Goal: Task Accomplishment & Management: Complete application form

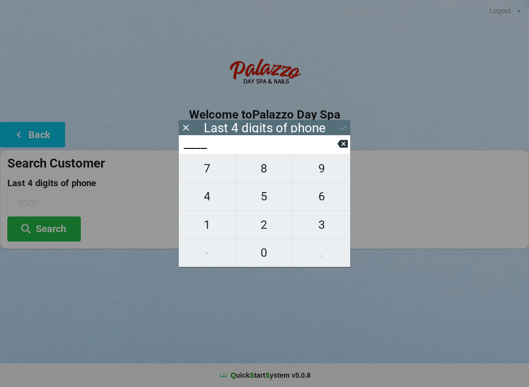
scroll to position [2, 0]
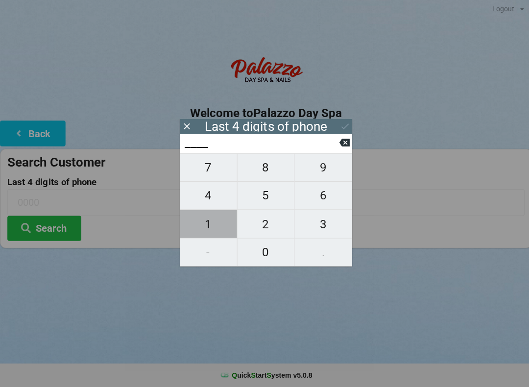
click at [208, 225] on span "1" at bounding box center [207, 225] width 57 height 21
type input "1___"
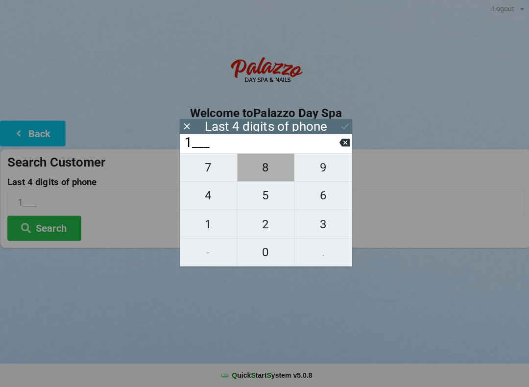
click at [259, 169] on span "8" at bounding box center [264, 168] width 57 height 21
type input "18__"
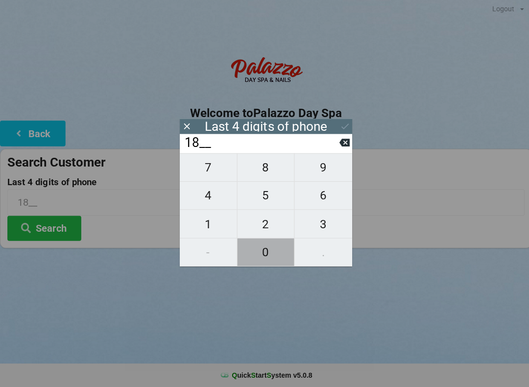
click at [263, 256] on span "0" at bounding box center [264, 253] width 57 height 21
type input "180_"
click at [266, 168] on span "8" at bounding box center [264, 168] width 57 height 21
type input "1808"
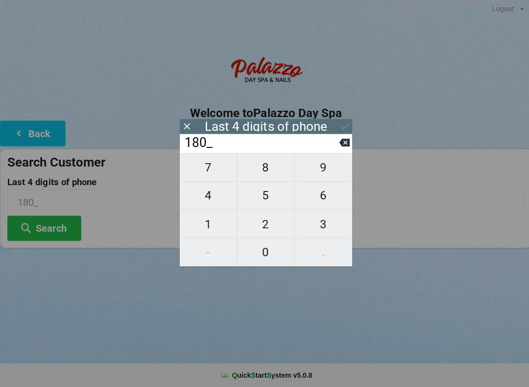
type input "1808"
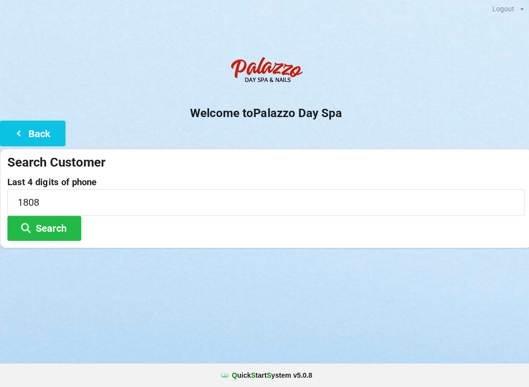
click at [30, 228] on icon at bounding box center [26, 228] width 12 height 8
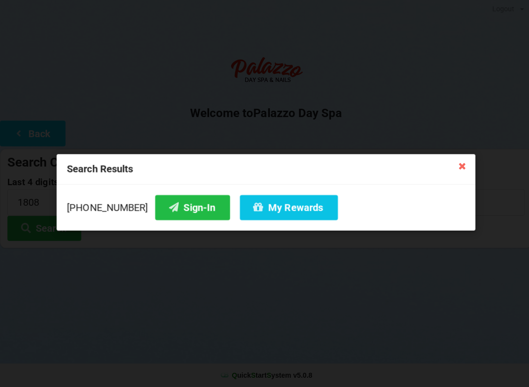
click at [167, 206] on icon at bounding box center [173, 208] width 12 height 8
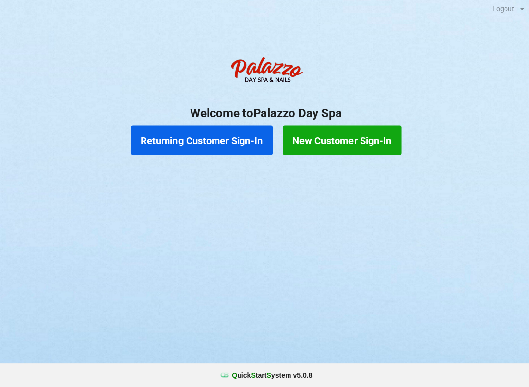
click at [215, 137] on button "Returning Customer Sign-In" at bounding box center [200, 141] width 141 height 29
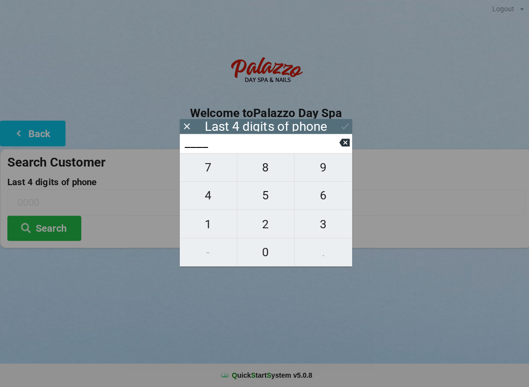
click at [317, 173] on span "9" at bounding box center [321, 168] width 57 height 21
type input "9___"
click at [326, 233] on span "3" at bounding box center [321, 225] width 57 height 21
type input "93__"
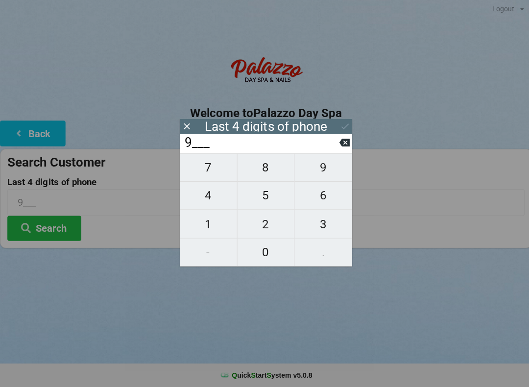
type input "93__"
click at [263, 224] on span "2" at bounding box center [264, 225] width 57 height 21
type input "932_"
click at [326, 223] on span "3" at bounding box center [321, 225] width 57 height 21
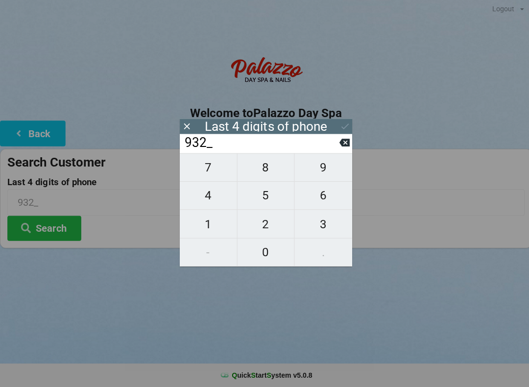
type input "9323"
click at [51, 219] on button "Search" at bounding box center [44, 229] width 74 height 25
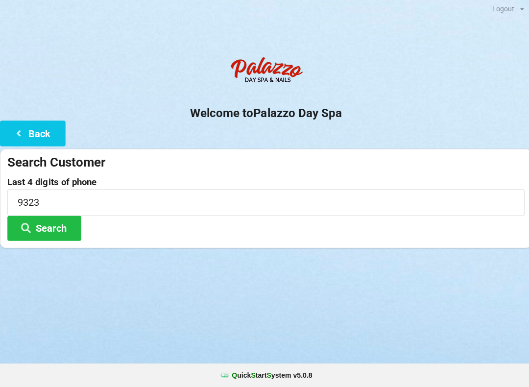
click at [53, 225] on button "Search" at bounding box center [44, 229] width 74 height 25
click at [47, 226] on button "Search" at bounding box center [44, 229] width 74 height 25
click at [60, 224] on button "Search" at bounding box center [44, 229] width 74 height 25
click at [43, 127] on button "Back" at bounding box center [32, 134] width 65 height 25
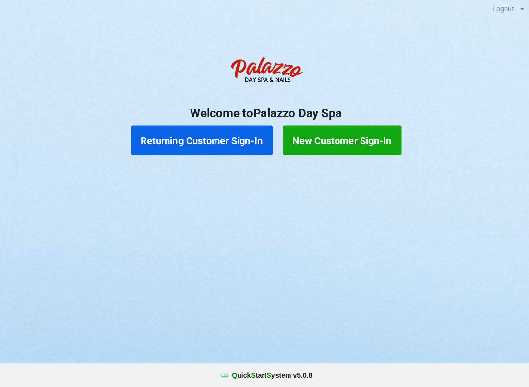
click at [213, 143] on button "Returning Customer Sign-In" at bounding box center [200, 141] width 141 height 29
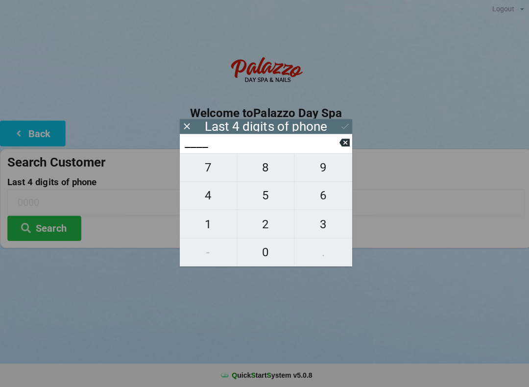
click at [326, 167] on span "9" at bounding box center [321, 168] width 57 height 21
type input "9___"
click at [323, 226] on span "3" at bounding box center [321, 225] width 57 height 21
type input "93__"
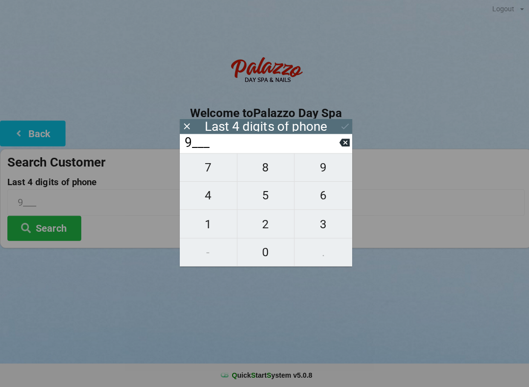
type input "93__"
click at [256, 226] on span "2" at bounding box center [264, 225] width 57 height 21
type input "932_"
click at [329, 225] on span "3" at bounding box center [321, 225] width 57 height 21
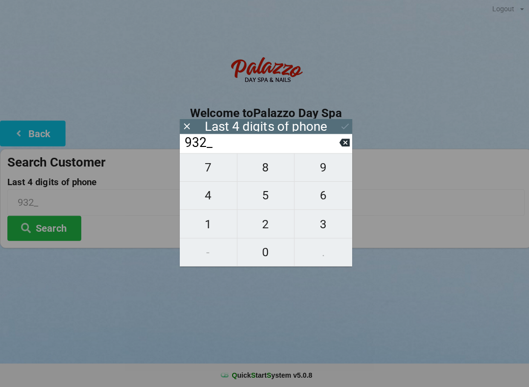
type input "9323"
click at [57, 227] on button "Search" at bounding box center [44, 229] width 74 height 25
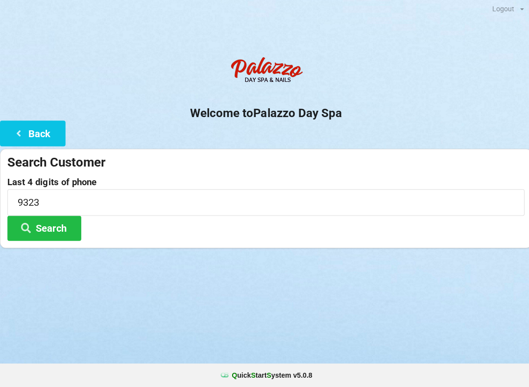
click at [67, 221] on button "Search" at bounding box center [44, 229] width 74 height 25
click at [32, 128] on button "Back" at bounding box center [32, 134] width 65 height 25
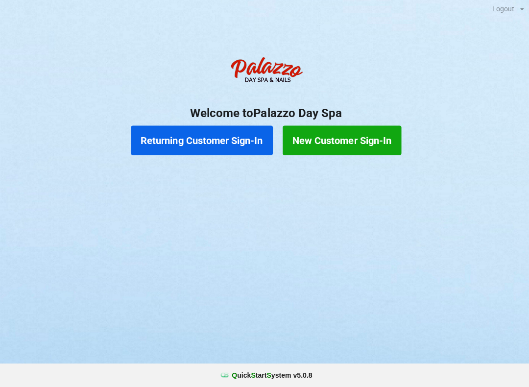
click at [189, 142] on button "Returning Customer Sign-In" at bounding box center [200, 141] width 141 height 29
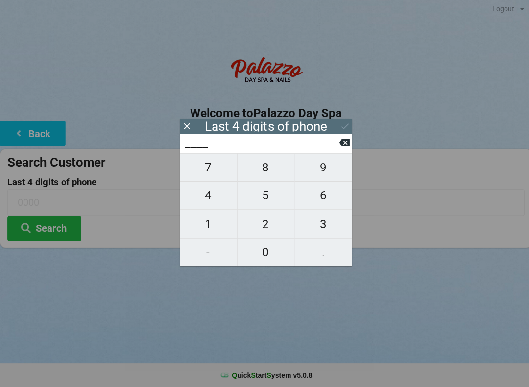
click at [212, 168] on span "7" at bounding box center [207, 168] width 57 height 21
type input "7___"
click at [324, 195] on span "6" at bounding box center [321, 196] width 57 height 21
type input "76__"
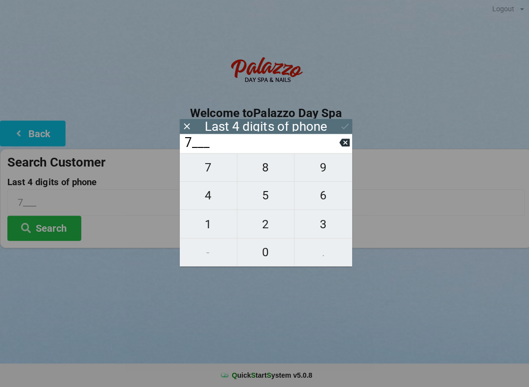
type input "76__"
click at [208, 199] on span "4" at bounding box center [207, 196] width 57 height 21
type input "764_"
click at [217, 167] on span "7" at bounding box center [207, 168] width 57 height 21
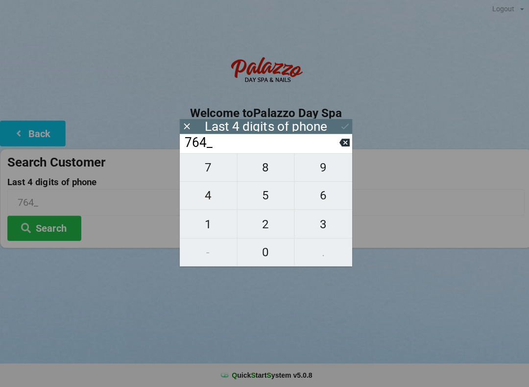
type input "7647"
click at [341, 123] on icon at bounding box center [343, 128] width 10 height 10
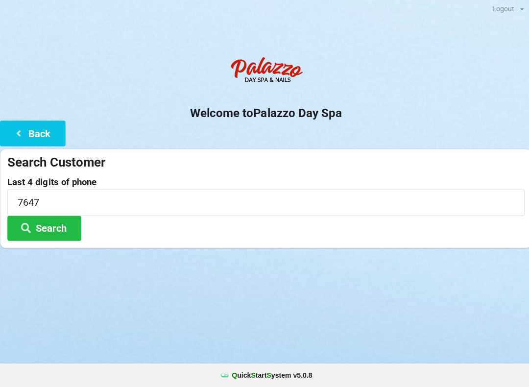
click at [51, 227] on button "Search" at bounding box center [44, 229] width 74 height 25
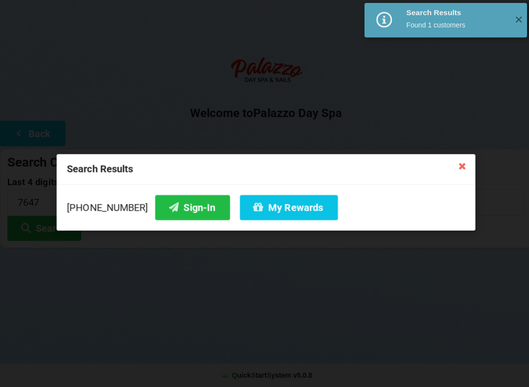
click at [165, 204] on button "Sign-In" at bounding box center [191, 208] width 74 height 25
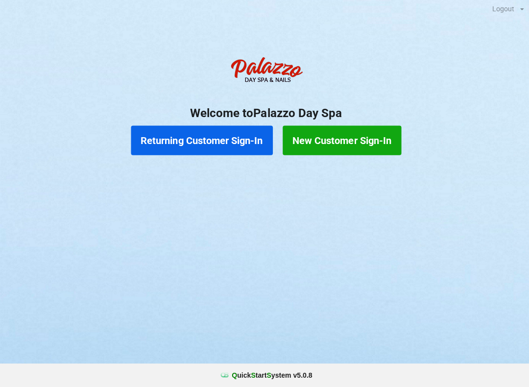
click at [188, 138] on button "Returning Customer Sign-In" at bounding box center [200, 141] width 141 height 29
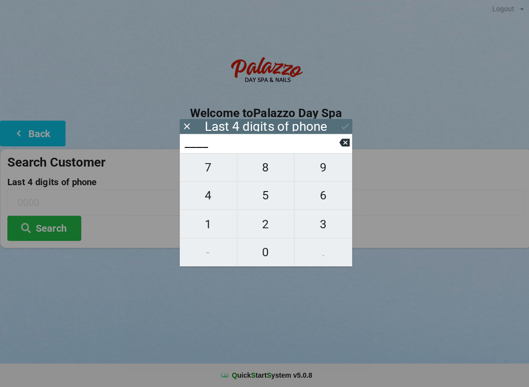
click at [201, 199] on span "4" at bounding box center [207, 196] width 57 height 21
type input "4___"
click at [263, 254] on span "0" at bounding box center [264, 253] width 57 height 21
type input "40__"
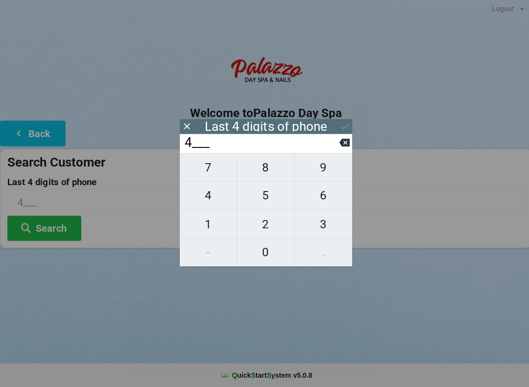
type input "40__"
click at [209, 176] on span "7" at bounding box center [207, 168] width 57 height 21
type input "407_"
click at [323, 223] on span "3" at bounding box center [321, 225] width 57 height 21
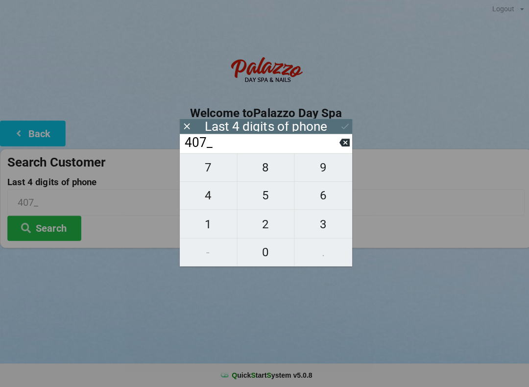
type input "4073"
click at [262, 253] on div "7 8 9 4 5 6 1 2 3 - 0 ." at bounding box center [265, 210] width 172 height 113
click at [266, 259] on div "7 8 9 4 5 6 1 2 3 - 0 ." at bounding box center [265, 210] width 172 height 113
click at [341, 148] on icon at bounding box center [343, 144] width 10 height 8
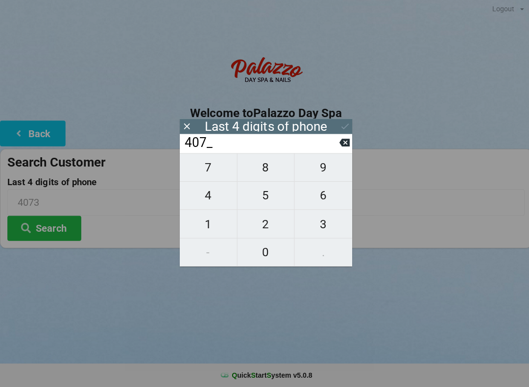
click at [320, 227] on span "3" at bounding box center [321, 225] width 57 height 21
click at [264, 250] on div "7 8 9 4 5 6 1 2 3 - 0 ." at bounding box center [265, 210] width 172 height 113
click at [265, 254] on div "7 8 9 4 5 6 1 2 3 - 0 ." at bounding box center [265, 210] width 172 height 113
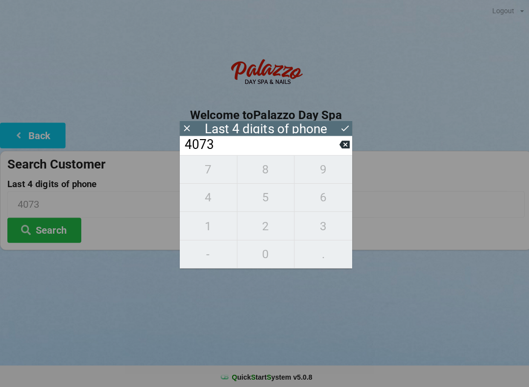
click at [251, 253] on div "7 8 9 4 5 6 1 2 3 - 0 ." at bounding box center [265, 210] width 172 height 113
click at [346, 144] on icon at bounding box center [343, 144] width 10 height 8
click at [342, 148] on icon at bounding box center [343, 144] width 10 height 8
click at [340, 148] on icon at bounding box center [343, 144] width 10 height 8
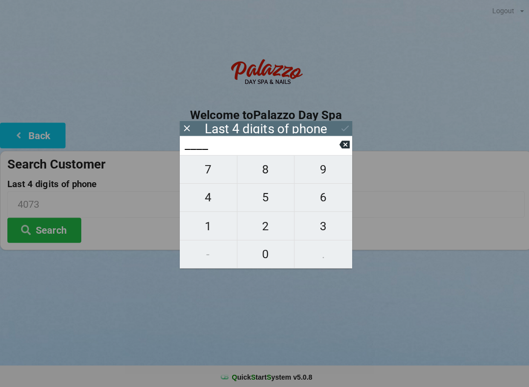
click at [344, 150] on button at bounding box center [343, 143] width 10 height 13
click at [338, 149] on icon at bounding box center [343, 144] width 10 height 10
click at [262, 260] on span "0" at bounding box center [264, 253] width 57 height 21
type input "0___"
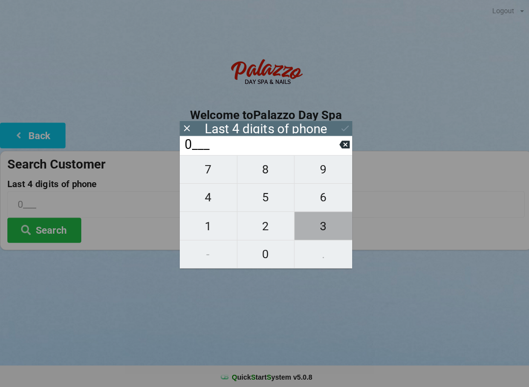
click at [315, 225] on span "3" at bounding box center [321, 225] width 57 height 21
type input "03__"
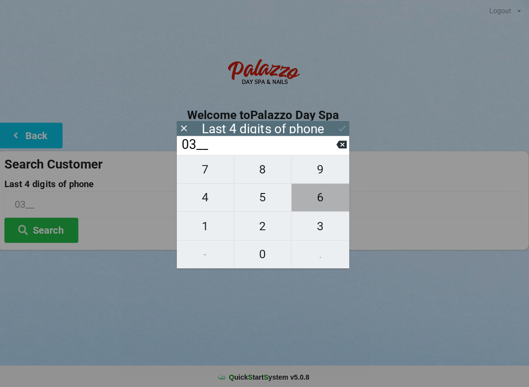
click at [342, 150] on button at bounding box center [343, 143] width 10 height 13
click at [338, 149] on icon at bounding box center [343, 144] width 10 height 10
click at [252, 256] on span "0" at bounding box center [264, 253] width 57 height 21
type input "0___"
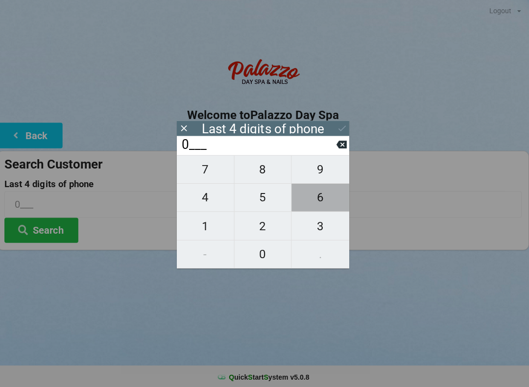
click at [252, 205] on span "5" at bounding box center [264, 196] width 57 height 21
type input "05__"
click at [314, 176] on span "9" at bounding box center [321, 168] width 57 height 21
type input "059_"
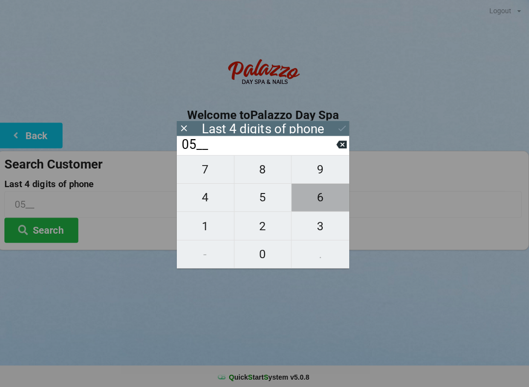
type input "059_"
click at [311, 235] on span "3" at bounding box center [321, 225] width 57 height 21
type input "0593"
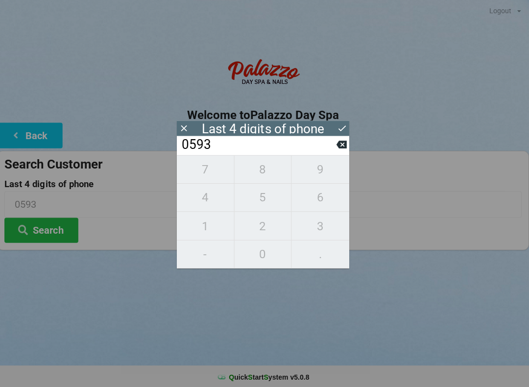
click at [53, 238] on button "Search" at bounding box center [44, 229] width 74 height 25
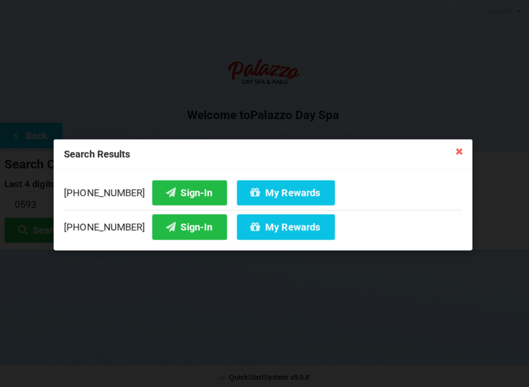
click at [166, 197] on button "Sign-In" at bounding box center [191, 191] width 74 height 25
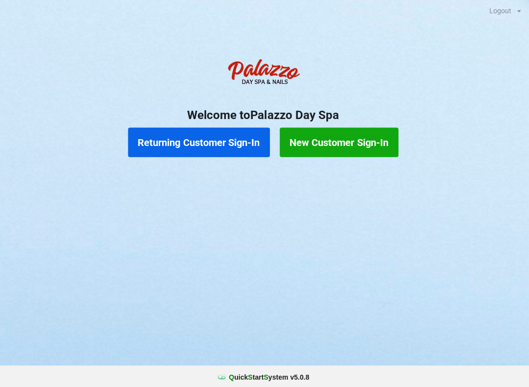
click at [218, 139] on button "Returning Customer Sign-In" at bounding box center [200, 141] width 141 height 29
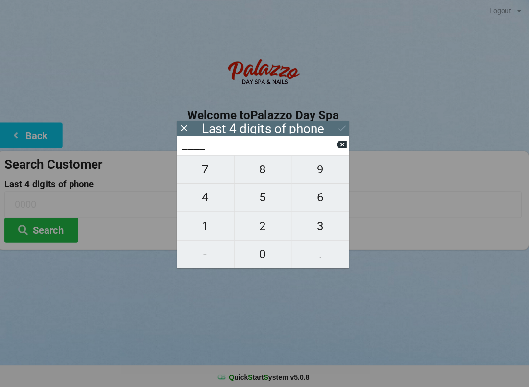
click at [207, 205] on span "4" at bounding box center [207, 196] width 57 height 21
type input "4___"
click at [269, 252] on span "0" at bounding box center [264, 253] width 57 height 21
type input "40__"
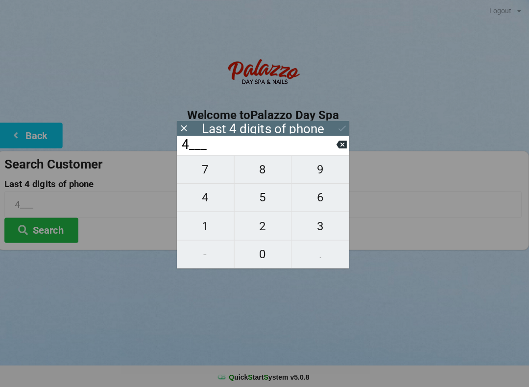
type input "40__"
click at [261, 253] on span "0" at bounding box center [264, 253] width 57 height 21
type input "400_"
click at [328, 222] on span "3" at bounding box center [321, 225] width 57 height 21
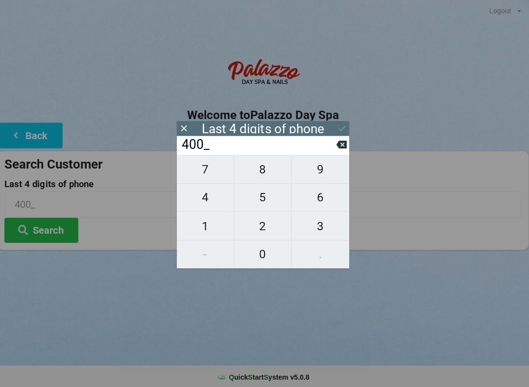
type input "4003"
click at [342, 124] on icon at bounding box center [343, 128] width 10 height 10
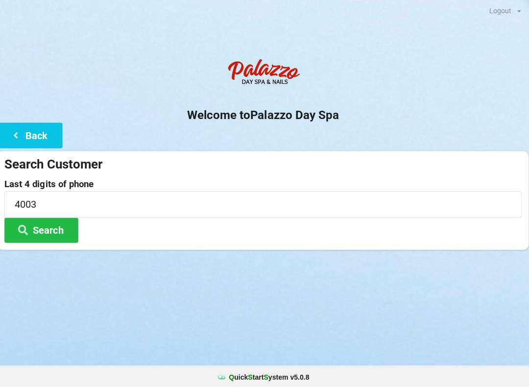
click at [64, 226] on button "Search" at bounding box center [44, 229] width 74 height 25
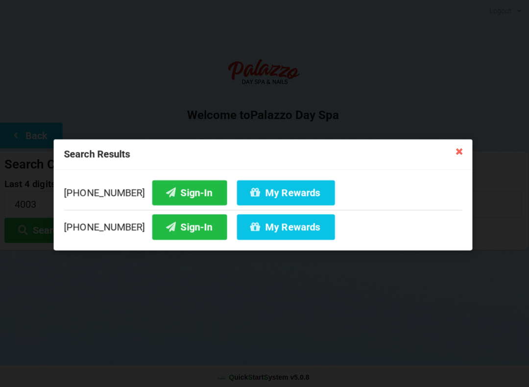
click at [176, 226] on button "Sign-In" at bounding box center [191, 225] width 74 height 25
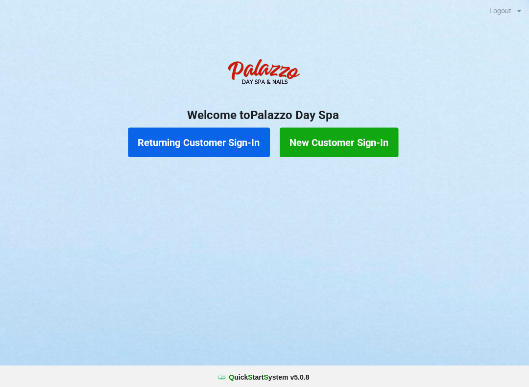
click at [344, 136] on button "New Customer Sign-In" at bounding box center [340, 141] width 118 height 29
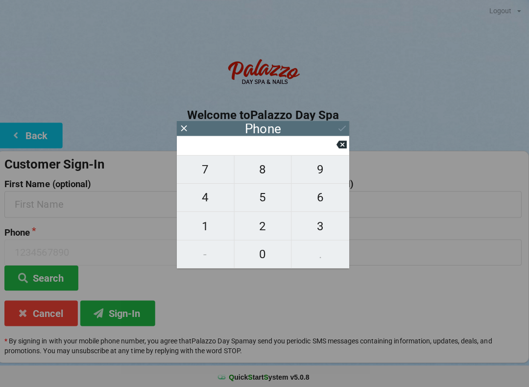
click at [200, 200] on span "4" at bounding box center [207, 196] width 57 height 21
type input "4"
click at [260, 259] on span "0" at bounding box center [264, 253] width 57 height 21
type input "40"
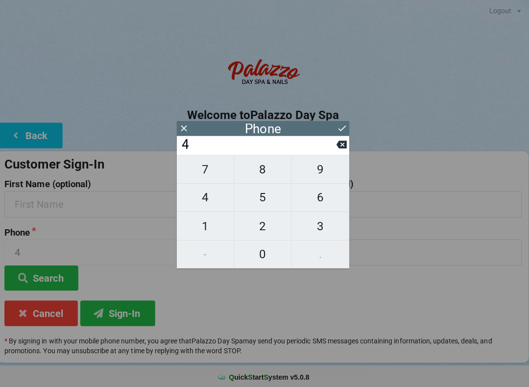
type input "40"
click at [212, 175] on span "7" at bounding box center [207, 168] width 57 height 21
type input "407"
click at [211, 200] on span "4" at bounding box center [207, 196] width 57 height 21
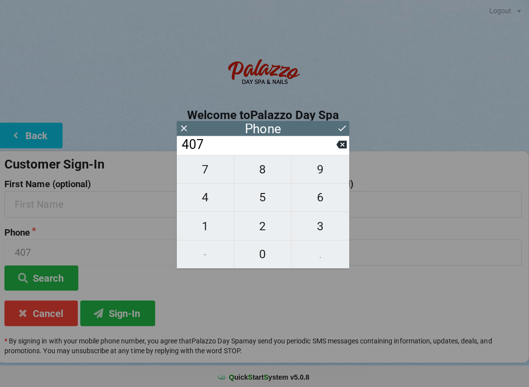
type input "4074"
click at [209, 231] on span "1" at bounding box center [207, 225] width 57 height 21
type input "40741"
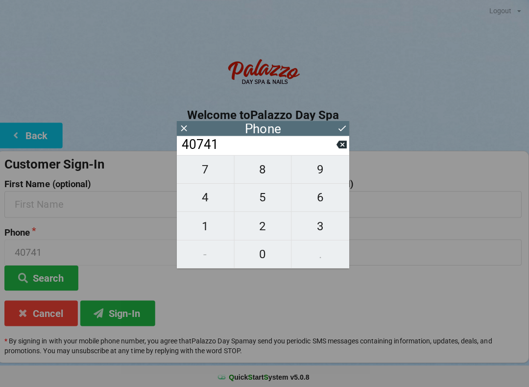
click at [311, 198] on span "6" at bounding box center [321, 196] width 57 height 21
type input "407416"
click at [270, 198] on span "5" at bounding box center [264, 196] width 57 height 21
type input "4074165"
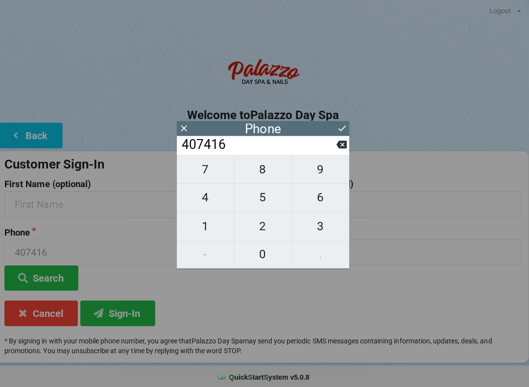
type input "4074165"
click at [208, 198] on span "4" at bounding box center [207, 196] width 57 height 21
type input "40741654"
click at [262, 171] on span "8" at bounding box center [264, 168] width 57 height 21
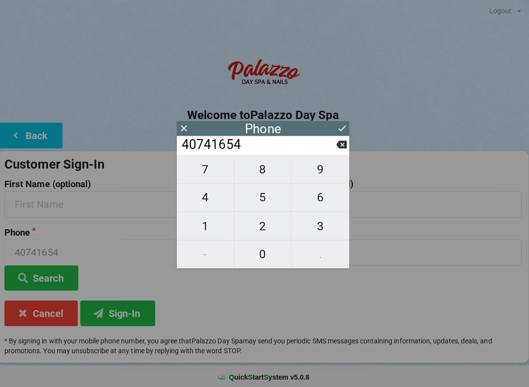
type input "407416548"
click at [199, 176] on span "7" at bounding box center [207, 168] width 57 height 21
type input "4074165487"
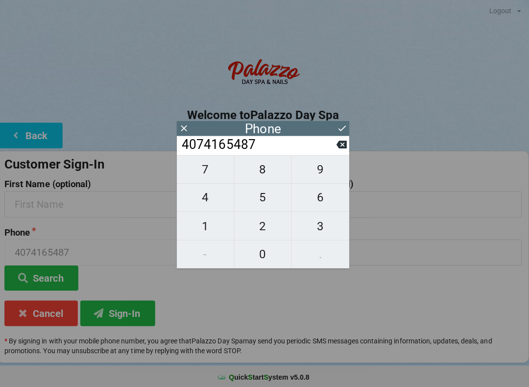
click at [342, 130] on icon at bounding box center [343, 128] width 10 height 10
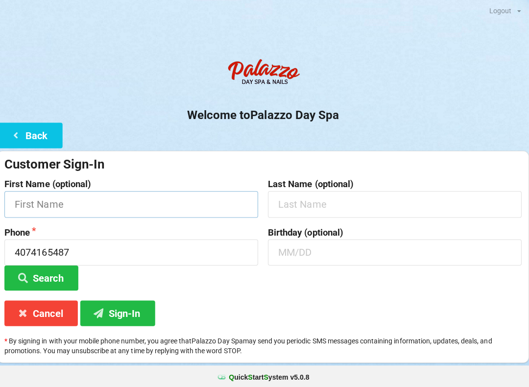
click at [144, 200] on input "text" at bounding box center [133, 203] width 252 height 26
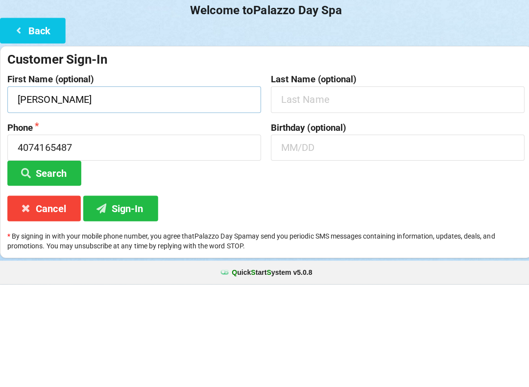
type input "[PERSON_NAME]"
click at [322, 190] on input "text" at bounding box center [396, 203] width 252 height 26
type input "[PERSON_NAME]"
click at [342, 238] on input "text" at bounding box center [396, 251] width 252 height 26
click at [59, 264] on button "Search" at bounding box center [44, 276] width 74 height 25
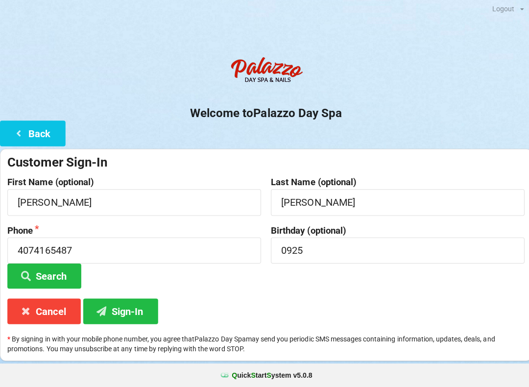
click at [143, 308] on button "Sign-In" at bounding box center [120, 311] width 74 height 25
click at [345, 246] on input "0925" at bounding box center [396, 251] width 252 height 26
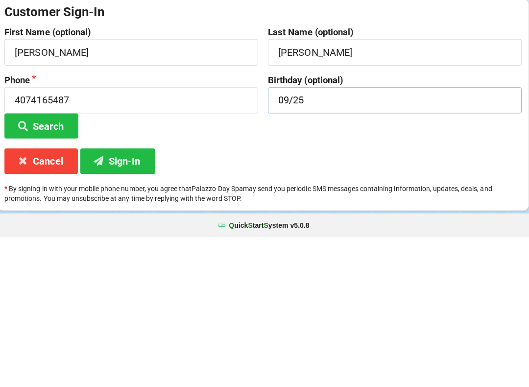
type input "09/25"
click at [132, 299] on button "Sign-In" at bounding box center [120, 311] width 74 height 25
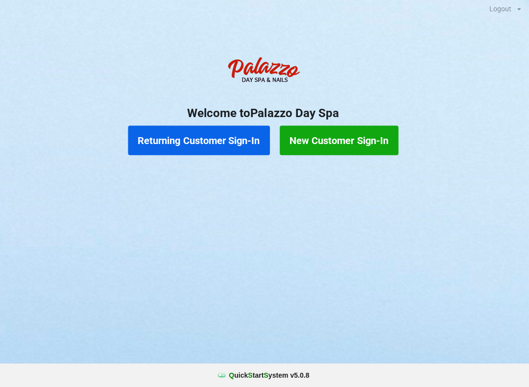
click at [361, 141] on button "New Customer Sign-In" at bounding box center [340, 141] width 118 height 29
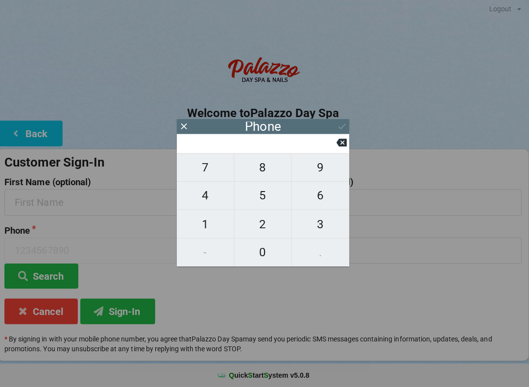
click at [210, 200] on span "4" at bounding box center [207, 196] width 57 height 21
type input "4"
click at [265, 258] on span "0" at bounding box center [264, 253] width 57 height 21
type input "40"
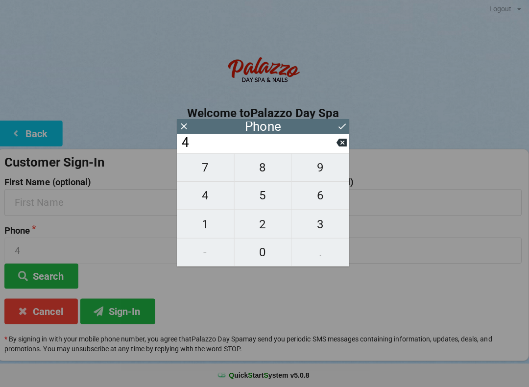
type input "40"
click at [203, 171] on span "7" at bounding box center [207, 168] width 57 height 21
type input "407"
click at [330, 211] on button "6" at bounding box center [321, 197] width 57 height 28
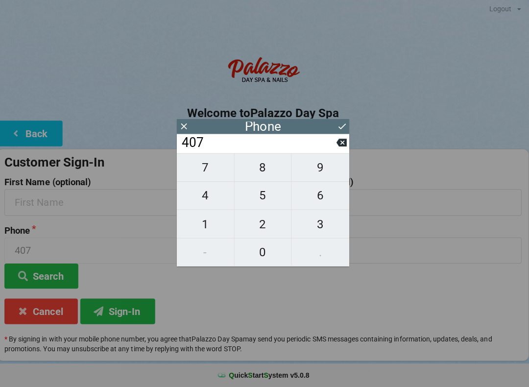
type input "4076"
click at [272, 179] on span "8" at bounding box center [264, 168] width 57 height 21
type input "40768"
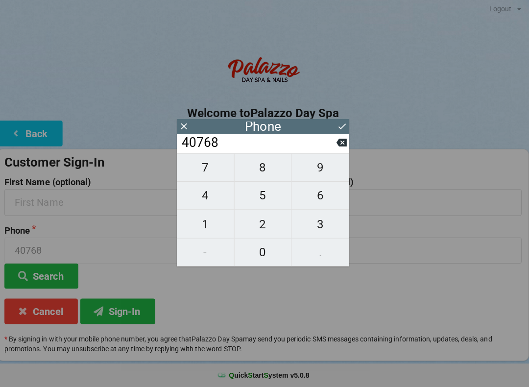
click at [325, 229] on span "3" at bounding box center [321, 225] width 57 height 21
type input "407683"
click at [325, 228] on span "3" at bounding box center [321, 225] width 57 height 21
type input "4076833"
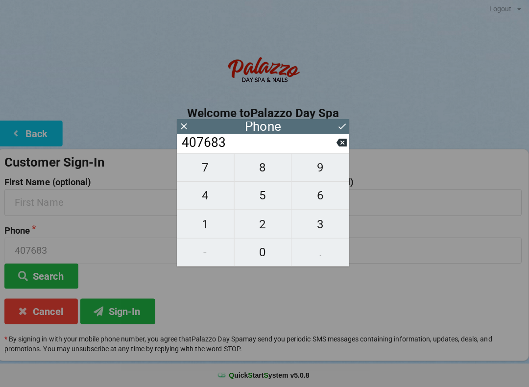
type input "4076833"
click at [323, 172] on span "9" at bounding box center [321, 168] width 57 height 21
type input "40768339"
click at [274, 173] on span "8" at bounding box center [264, 168] width 57 height 21
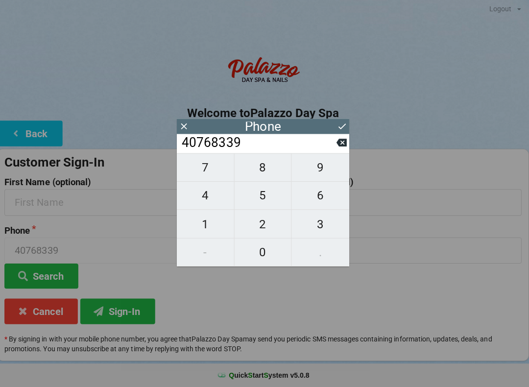
type input "407683398"
click at [207, 222] on span "1" at bounding box center [207, 225] width 57 height 21
type input "4076833981"
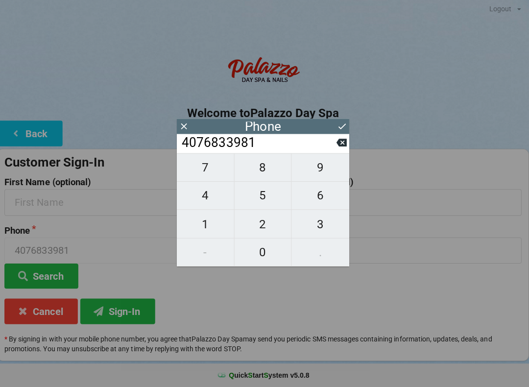
click at [338, 123] on icon at bounding box center [343, 128] width 10 height 10
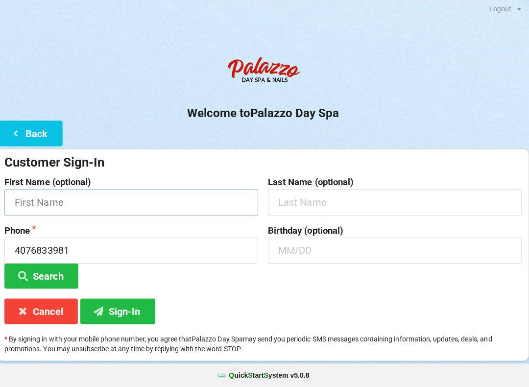
click at [164, 198] on input "text" at bounding box center [133, 203] width 252 height 26
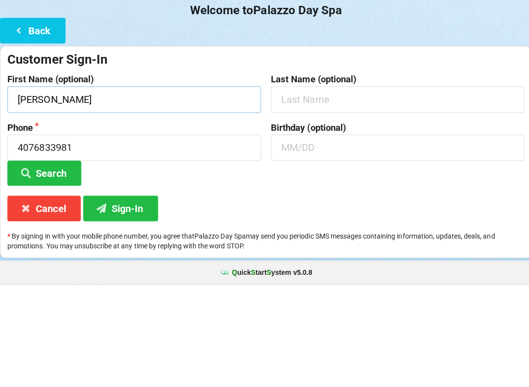
type input "[PERSON_NAME]"
click at [365, 190] on input "text" at bounding box center [396, 203] width 252 height 26
type input "[PERSON_NAME]"
click at [300, 238] on input "text" at bounding box center [396, 251] width 252 height 26
type input "1"
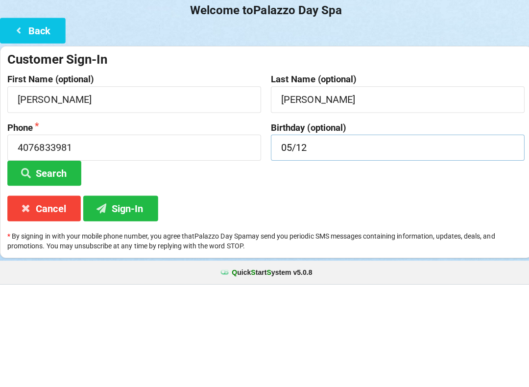
type input "05/12"
click at [44, 264] on button "Search" at bounding box center [44, 276] width 74 height 25
click at [457, 226] on div "Birthday (optional) 05/12" at bounding box center [396, 257] width 262 height 63
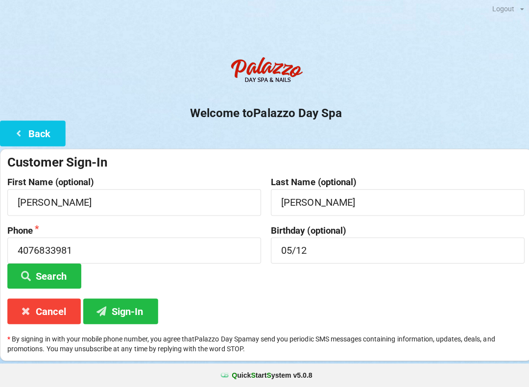
click at [145, 309] on button "Sign-In" at bounding box center [120, 311] width 74 height 25
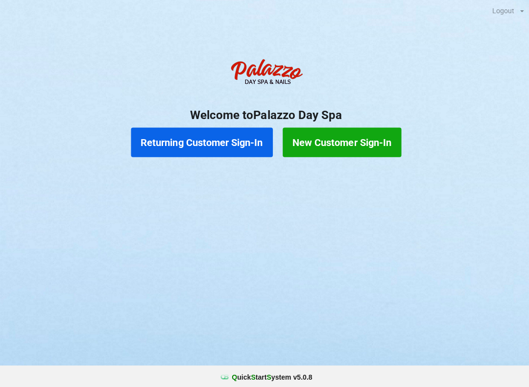
click at [174, 144] on button "Returning Customer Sign-In" at bounding box center [200, 141] width 141 height 29
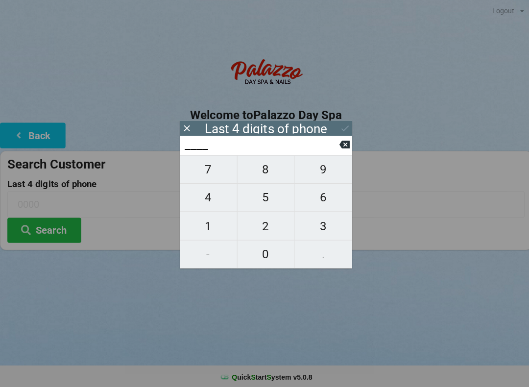
click at [210, 173] on span "7" at bounding box center [207, 168] width 57 height 21
type input "7___"
click at [208, 202] on span "4" at bounding box center [207, 196] width 57 height 21
type input "74__"
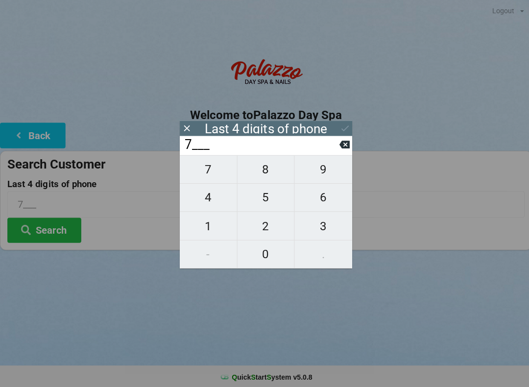
type input "74__"
click at [211, 199] on span "4" at bounding box center [207, 196] width 57 height 21
type input "744_"
click at [325, 199] on span "6" at bounding box center [321, 196] width 57 height 21
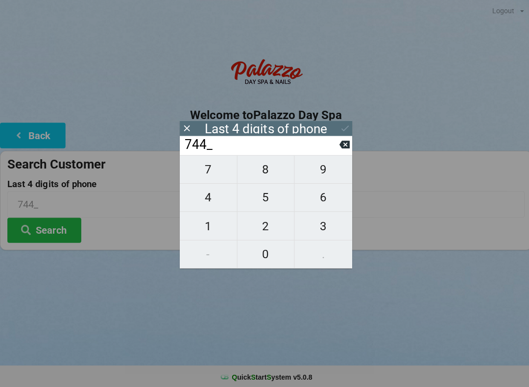
type input "7446"
click at [341, 130] on icon at bounding box center [343, 128] width 10 height 10
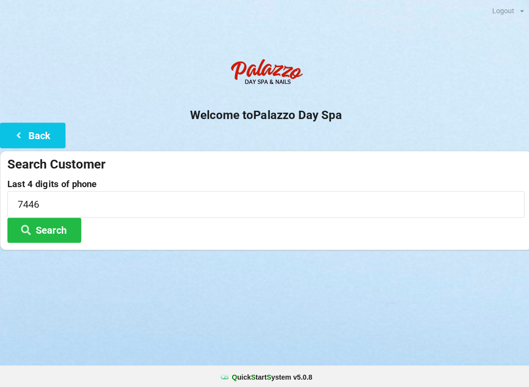
click at [56, 225] on button "Search" at bounding box center [44, 229] width 74 height 25
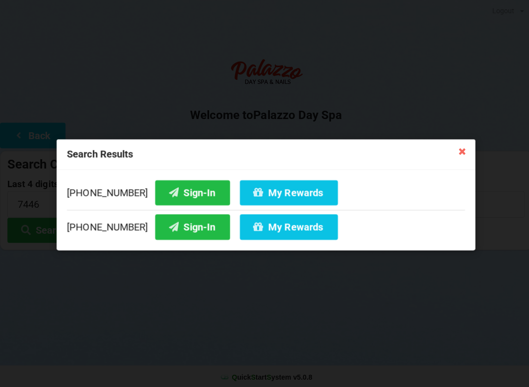
click at [186, 187] on button "Sign-In" at bounding box center [191, 191] width 74 height 25
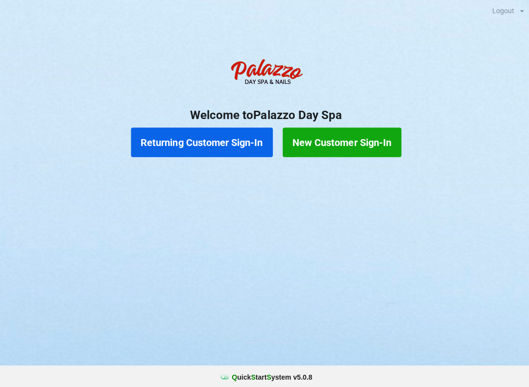
click at [239, 149] on button "Returning Customer Sign-In" at bounding box center [200, 141] width 141 height 29
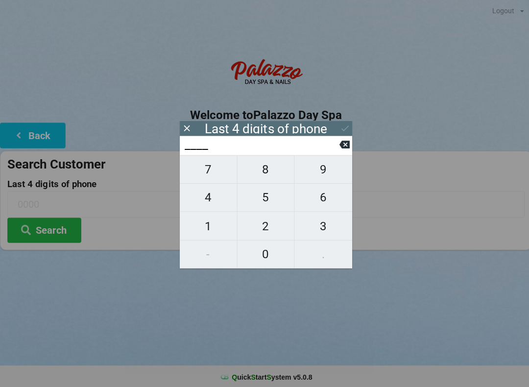
click at [212, 172] on span "7" at bounding box center [207, 168] width 57 height 21
type input "7___"
click at [211, 192] on span "4" at bounding box center [207, 196] width 57 height 21
type input "74__"
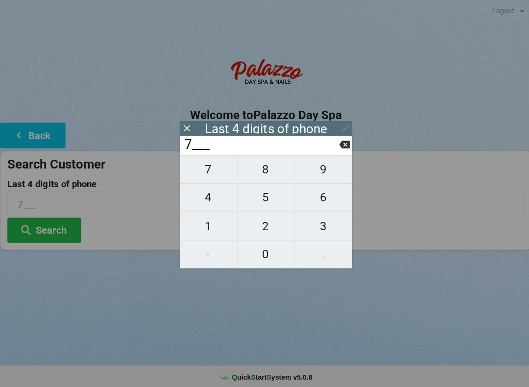
type input "74__"
click at [205, 200] on span "4" at bounding box center [207, 196] width 57 height 21
type input "744_"
click at [332, 201] on span "6" at bounding box center [321, 196] width 57 height 21
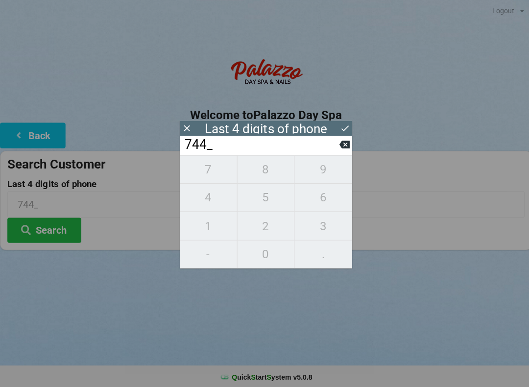
type input "7446"
click at [347, 128] on icon at bounding box center [343, 128] width 10 height 10
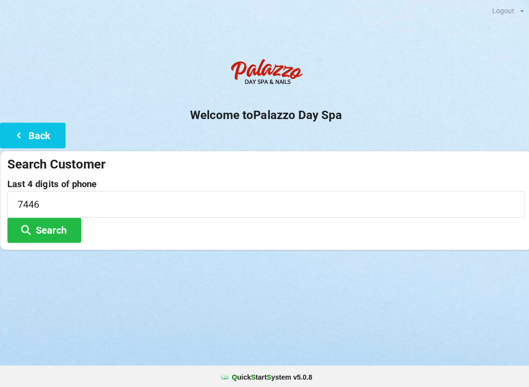
click at [61, 225] on button "Search" at bounding box center [44, 229] width 74 height 25
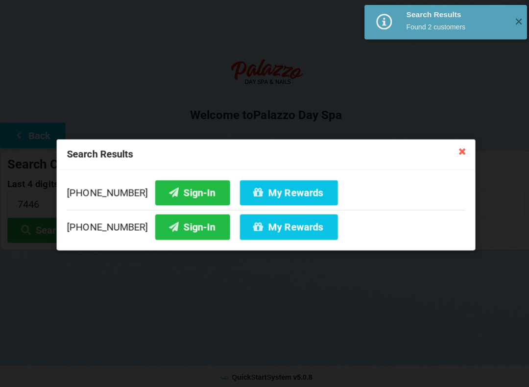
click at [192, 184] on button "Sign-In" at bounding box center [191, 191] width 74 height 25
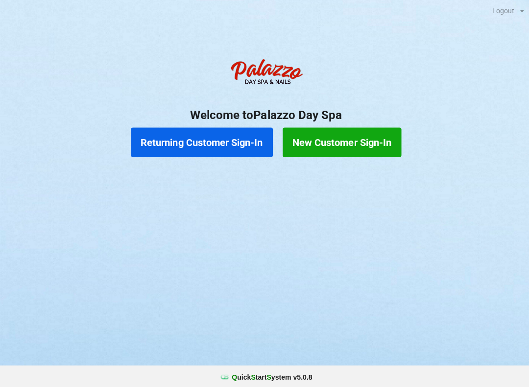
click at [208, 136] on button "Returning Customer Sign-In" at bounding box center [200, 141] width 141 height 29
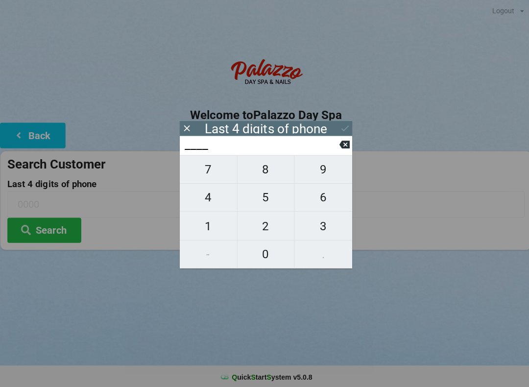
click at [327, 176] on span "9" at bounding box center [321, 168] width 57 height 21
type input "9___"
click at [326, 174] on span "9" at bounding box center [321, 168] width 57 height 21
type input "99__"
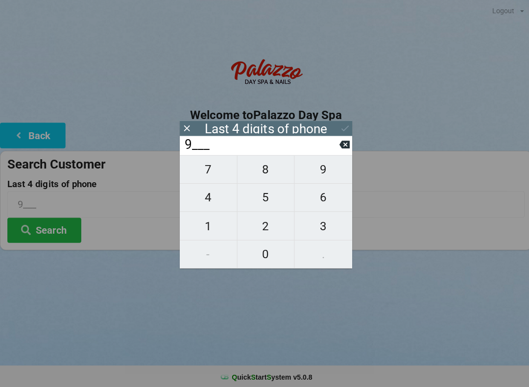
type input "99__"
click at [316, 170] on span "9" at bounding box center [321, 168] width 57 height 21
type input "999_"
click at [321, 204] on span "6" at bounding box center [321, 196] width 57 height 21
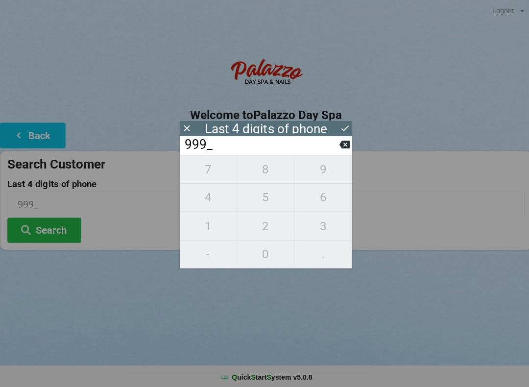
type input "9996"
click at [239, 143] on input "9996" at bounding box center [260, 144] width 155 height 16
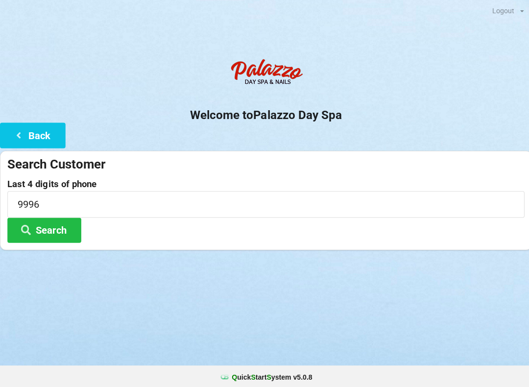
click at [408, 299] on div "Logout Logout Sign-In Welcome to Palazzo Day Spa Back Search Customer Last 4 di…" at bounding box center [264, 193] width 529 height 387
click at [52, 229] on button "Search" at bounding box center [44, 229] width 74 height 25
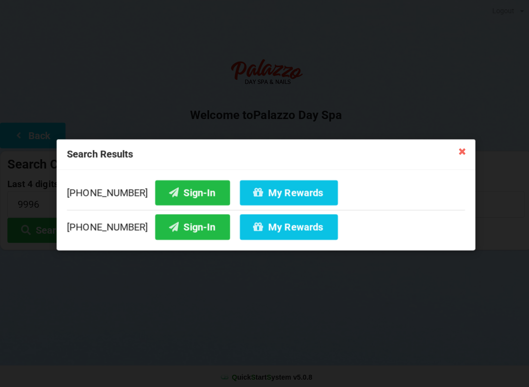
click at [180, 188] on button "Sign-In" at bounding box center [191, 191] width 74 height 25
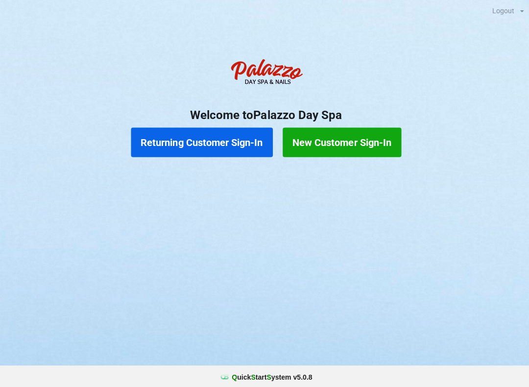
click at [198, 137] on button "Returning Customer Sign-In" at bounding box center [200, 141] width 141 height 29
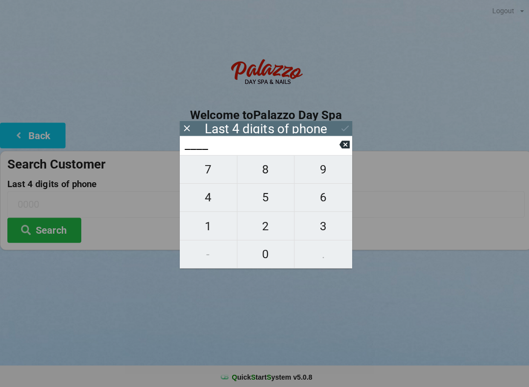
click at [213, 172] on span "7" at bounding box center [207, 168] width 57 height 21
type input "7___"
click at [209, 174] on span "7" at bounding box center [207, 168] width 57 height 21
type input "77__"
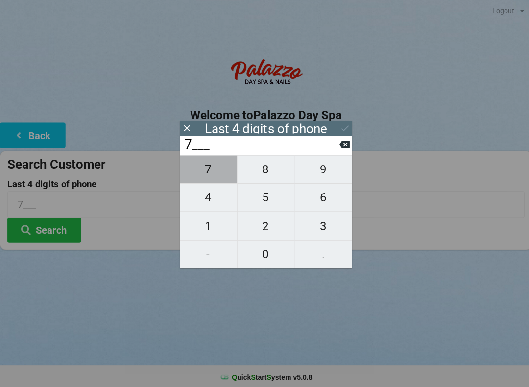
type input "77__"
click at [320, 198] on span "6" at bounding box center [321, 196] width 57 height 21
type input "776_"
click at [265, 200] on span "5" at bounding box center [264, 196] width 57 height 21
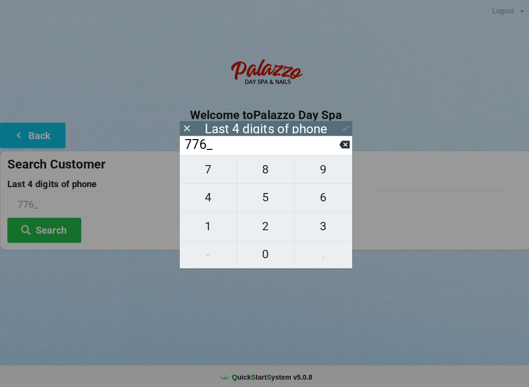
type input "7765"
click at [339, 125] on icon at bounding box center [343, 128] width 10 height 10
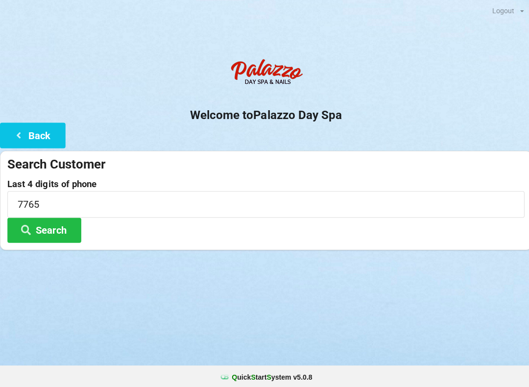
click at [48, 219] on button "Search" at bounding box center [44, 229] width 74 height 25
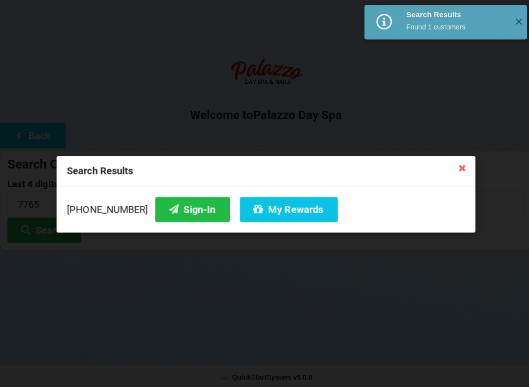
click at [167, 202] on button "Sign-In" at bounding box center [191, 208] width 74 height 25
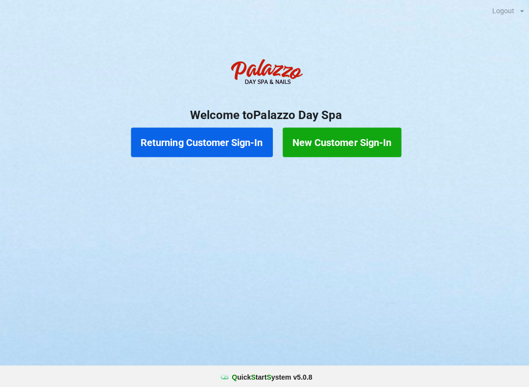
click at [233, 149] on button "Returning Customer Sign-In" at bounding box center [200, 141] width 141 height 29
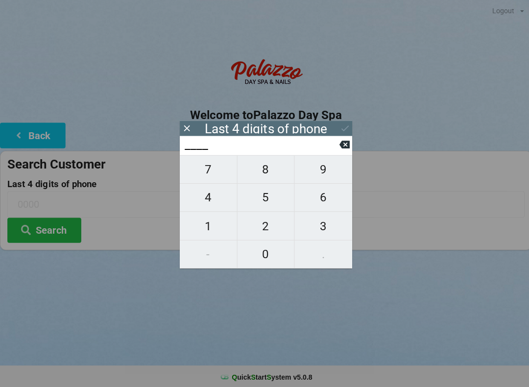
click at [209, 228] on span "1" at bounding box center [207, 225] width 57 height 21
type input "1___"
click at [264, 176] on span "8" at bounding box center [264, 168] width 57 height 21
type input "18__"
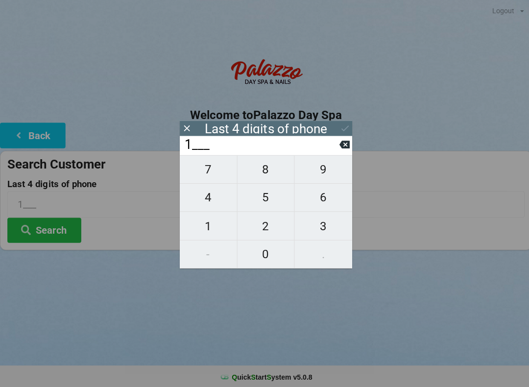
type input "18__"
click at [323, 235] on span "3" at bounding box center [321, 225] width 57 height 21
type input "183_"
click at [269, 229] on span "2" at bounding box center [264, 225] width 57 height 21
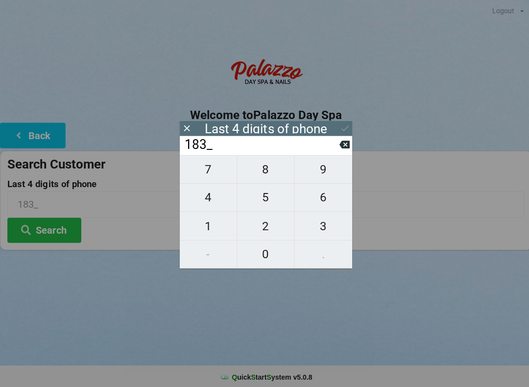
type input "1832"
click at [269, 333] on div "Logout Logout Sign-In Welcome to Palazzo Day Spa Back Search Customer Last 4 di…" at bounding box center [264, 193] width 529 height 387
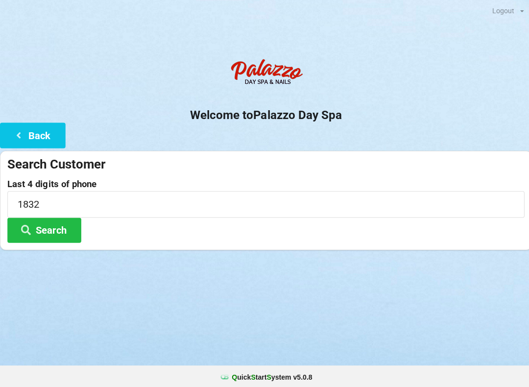
click at [64, 223] on button "Search" at bounding box center [44, 229] width 74 height 25
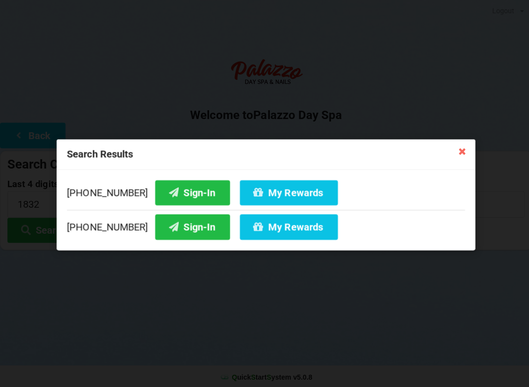
click at [190, 190] on button "Sign-In" at bounding box center [191, 191] width 74 height 25
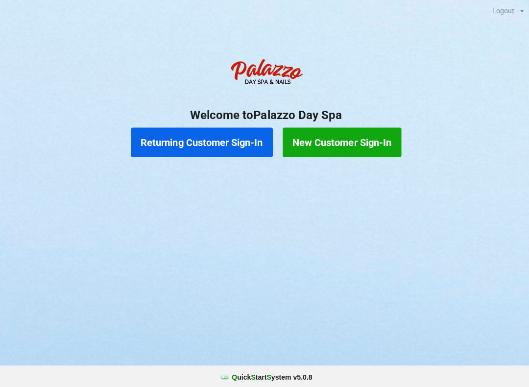
click at [192, 140] on button "Returning Customer Sign-In" at bounding box center [200, 141] width 141 height 29
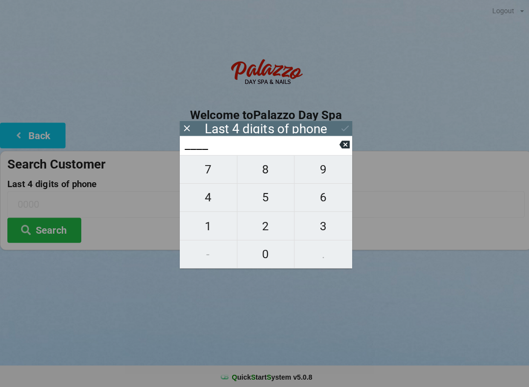
click at [200, 199] on span "4" at bounding box center [207, 196] width 57 height 21
type input "4___"
click at [268, 257] on span "0" at bounding box center [264, 253] width 57 height 21
type input "40__"
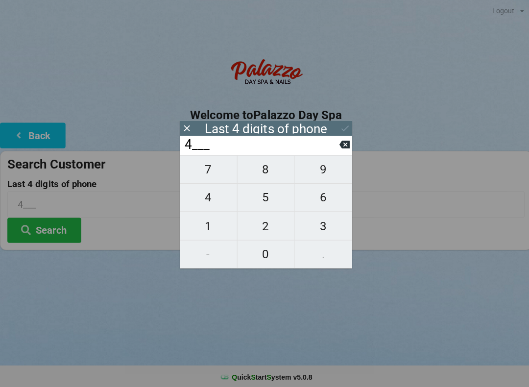
type input "40__"
click at [198, 175] on span "7" at bounding box center [207, 168] width 57 height 21
type input "407_"
click at [257, 200] on span "5" at bounding box center [264, 196] width 57 height 21
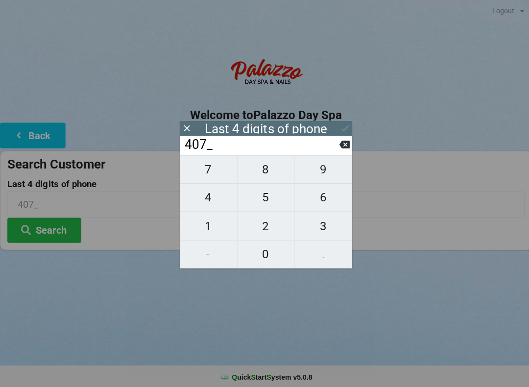
type input "4075"
click at [265, 228] on div "7 8 9 4 5 6 1 2 3 - 0 ." at bounding box center [265, 210] width 172 height 113
click at [337, 144] on input "4075" at bounding box center [260, 144] width 155 height 16
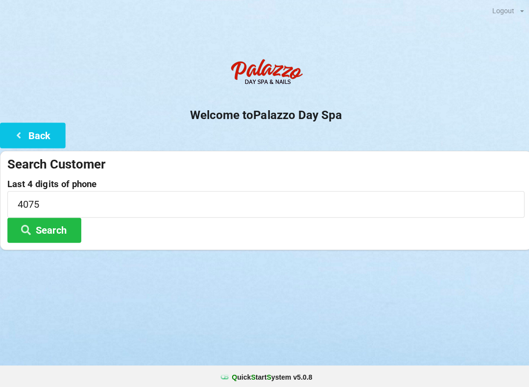
click at [342, 152] on div "Search Customer Last 4 digits of phone 4075 Search" at bounding box center [264, 199] width 529 height 99
click at [24, 133] on icon at bounding box center [19, 134] width 12 height 8
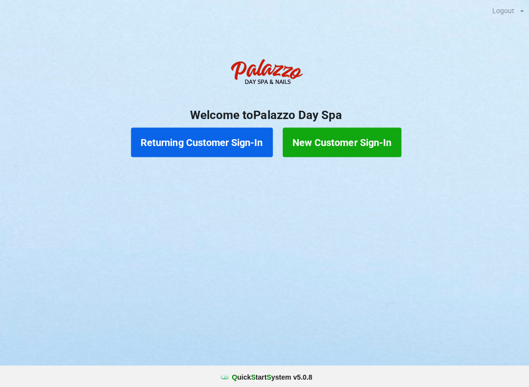
click at [172, 142] on button "Returning Customer Sign-In" at bounding box center [200, 141] width 141 height 29
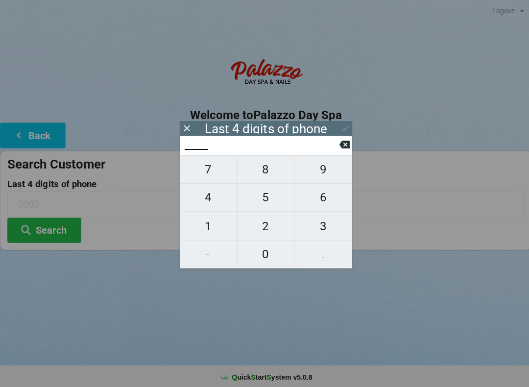
click at [320, 200] on span "6" at bounding box center [321, 196] width 57 height 21
type input "6___"
click at [263, 194] on span "5" at bounding box center [264, 196] width 57 height 21
type input "65__"
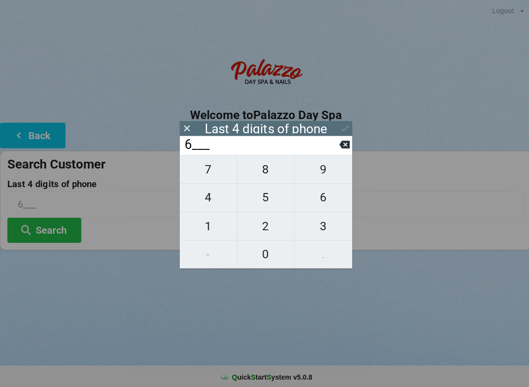
type input "65__"
click at [265, 254] on span "0" at bounding box center [264, 253] width 57 height 21
type input "650_"
click at [263, 174] on span "8" at bounding box center [264, 168] width 57 height 21
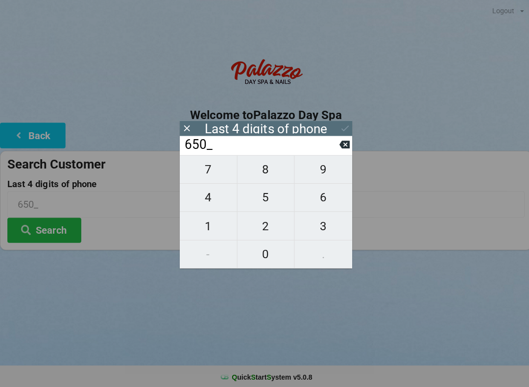
type input "6508"
click at [347, 129] on icon at bounding box center [343, 128] width 10 height 10
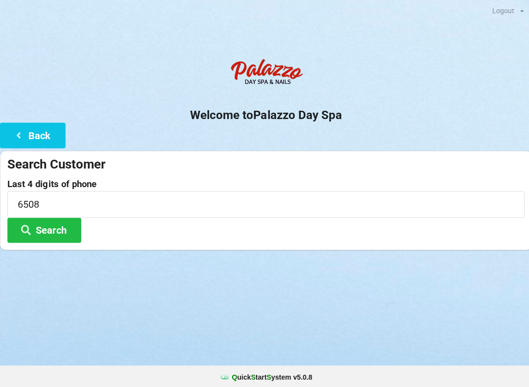
click at [49, 228] on button "Search" at bounding box center [44, 229] width 74 height 25
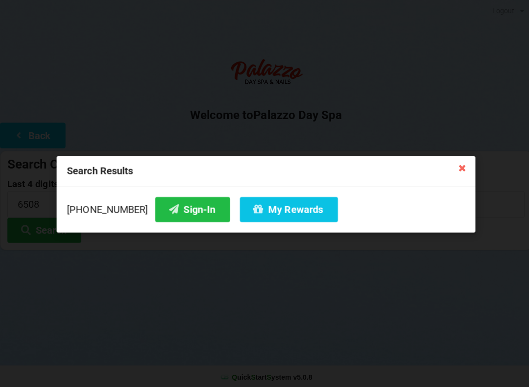
click at [174, 205] on button "Sign-In" at bounding box center [191, 208] width 74 height 25
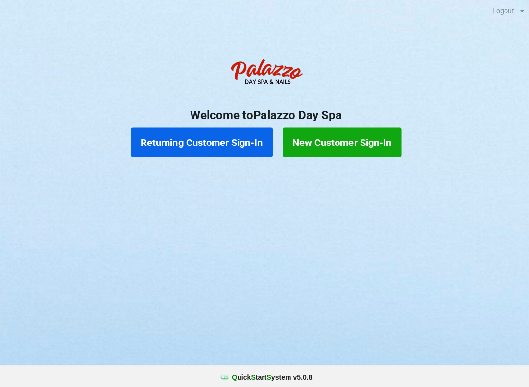
click at [182, 138] on button "Returning Customer Sign-In" at bounding box center [200, 141] width 141 height 29
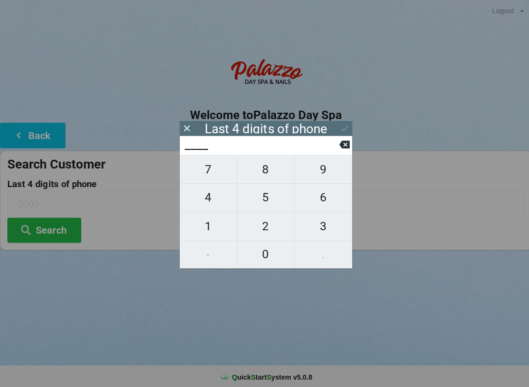
click at [205, 198] on span "4" at bounding box center [207, 196] width 57 height 21
type input "4___"
click at [325, 231] on span "3" at bounding box center [321, 225] width 57 height 21
type input "43__"
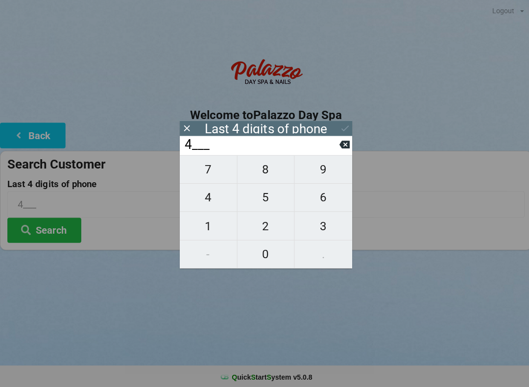
type input "43__"
click at [206, 229] on span "1" at bounding box center [207, 225] width 57 height 21
type input "431_"
click at [262, 226] on span "2" at bounding box center [264, 225] width 57 height 21
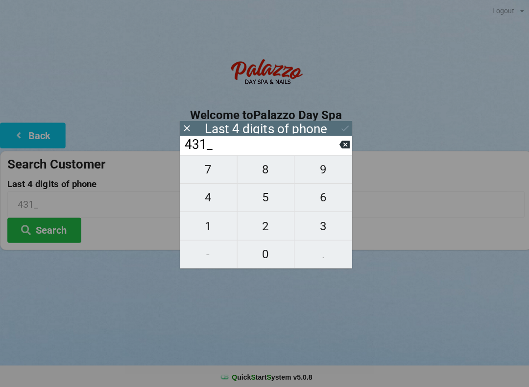
type input "4312"
click at [51, 230] on button "Search" at bounding box center [44, 229] width 74 height 25
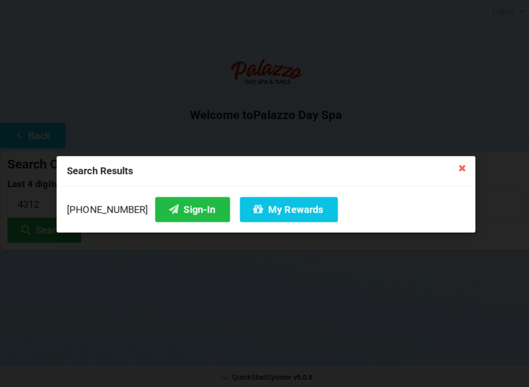
click at [169, 218] on button "Sign-In" at bounding box center [191, 208] width 74 height 25
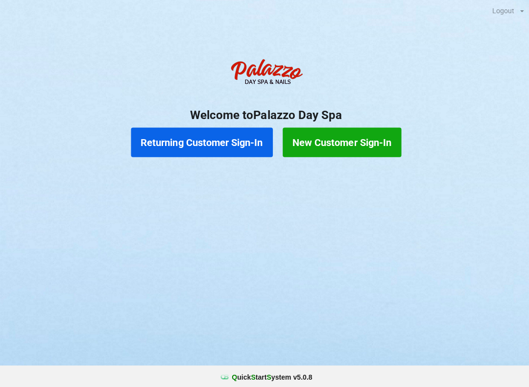
click at [214, 143] on button "Returning Customer Sign-In" at bounding box center [200, 141] width 141 height 29
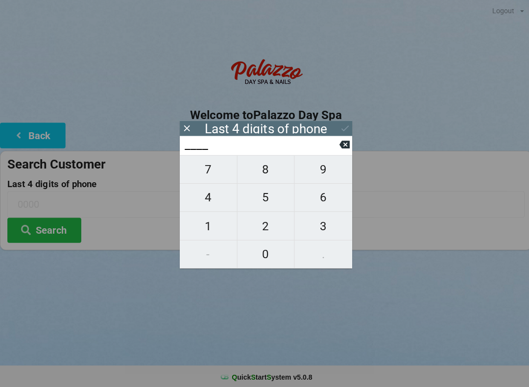
click at [261, 205] on span "5" at bounding box center [264, 196] width 57 height 21
type input "5___"
click at [314, 176] on span "9" at bounding box center [321, 168] width 57 height 21
type input "59__"
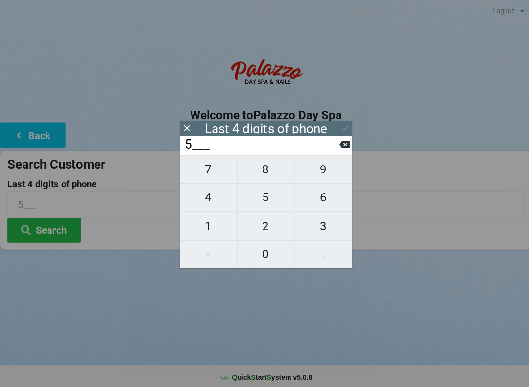
type input "59__"
click at [317, 201] on span "6" at bounding box center [321, 196] width 57 height 21
type input "596_"
click at [318, 203] on span "6" at bounding box center [321, 196] width 57 height 21
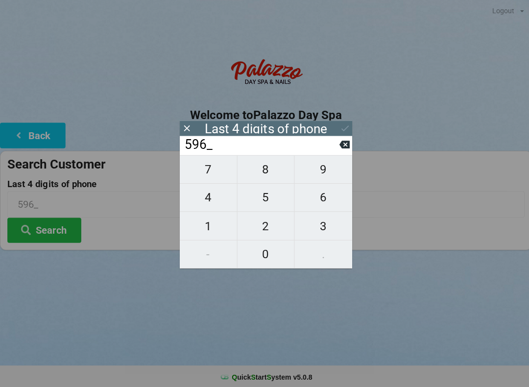
type input "5966"
click at [342, 130] on icon at bounding box center [343, 128] width 7 height 6
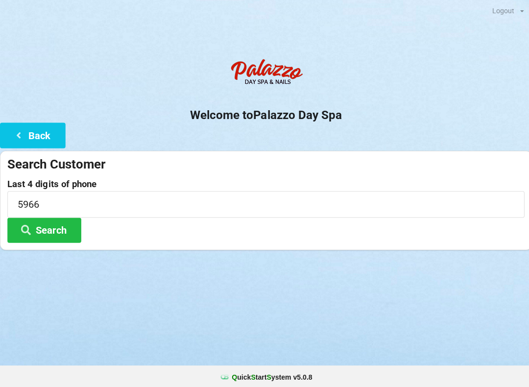
click at [63, 236] on button "Search" at bounding box center [44, 229] width 74 height 25
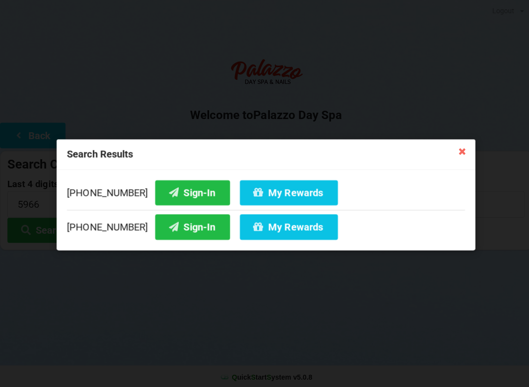
click at [181, 222] on button "Sign-In" at bounding box center [191, 225] width 74 height 25
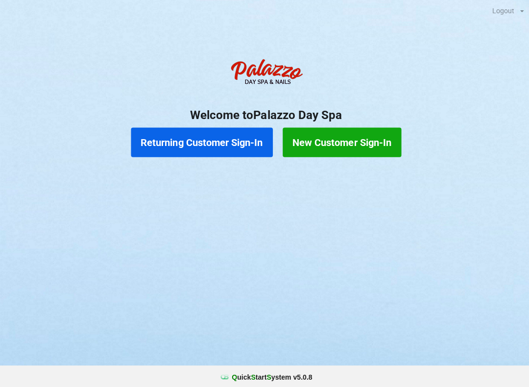
click at [341, 140] on button "New Customer Sign-In" at bounding box center [340, 141] width 118 height 29
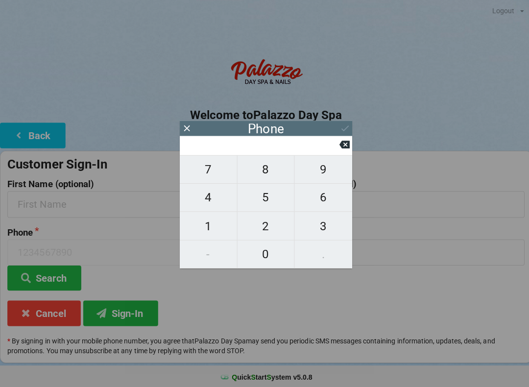
click at [217, 197] on span "4" at bounding box center [207, 196] width 57 height 21
type input "4"
click at [264, 247] on span "0" at bounding box center [264, 253] width 57 height 21
type input "40"
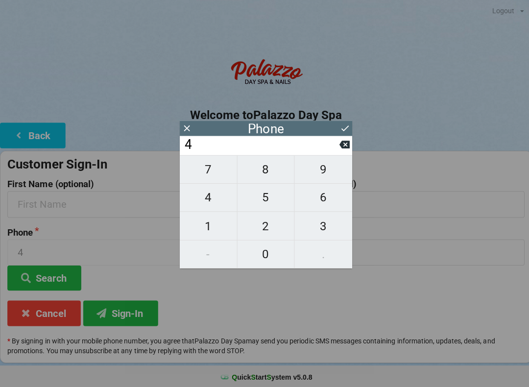
type input "40"
click at [200, 233] on span "1" at bounding box center [207, 225] width 57 height 21
type input "401"
click at [345, 149] on icon at bounding box center [343, 144] width 10 height 10
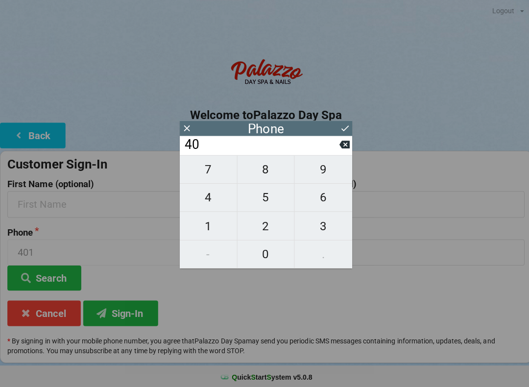
click at [209, 169] on span "7" at bounding box center [207, 168] width 57 height 21
type input "407"
click at [213, 169] on span "7" at bounding box center [207, 168] width 57 height 21
type input "4077"
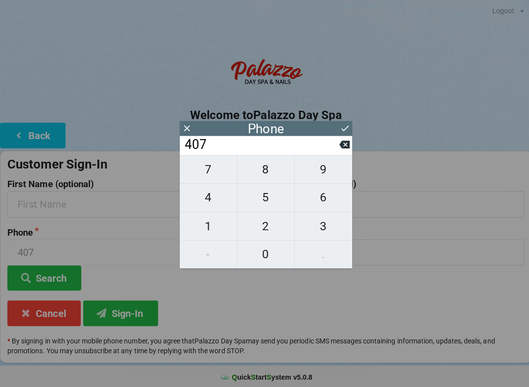
type input "4077"
click at [322, 231] on span "3" at bounding box center [321, 225] width 57 height 21
type input "40773"
click at [319, 234] on span "3" at bounding box center [321, 225] width 57 height 21
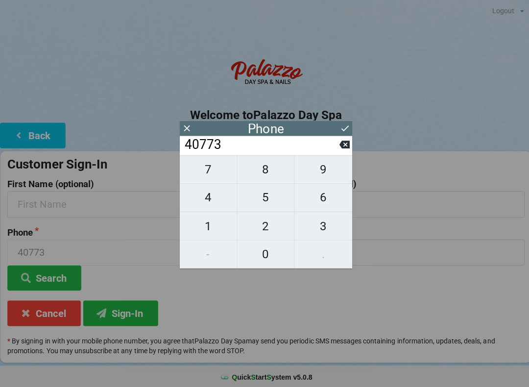
type input "407733"
click at [316, 176] on span "9" at bounding box center [321, 168] width 57 height 21
type input "4077339"
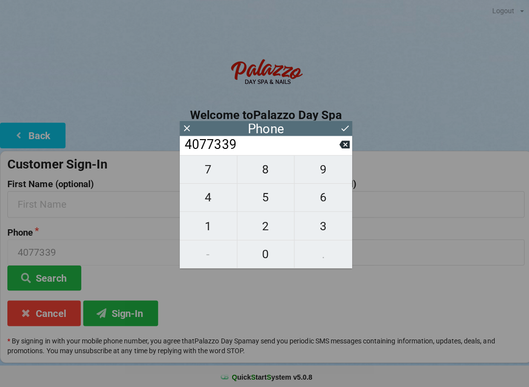
click at [320, 198] on span "6" at bounding box center [321, 196] width 57 height 21
type input "40773396"
click at [267, 227] on span "2" at bounding box center [264, 225] width 57 height 21
type input "407733962"
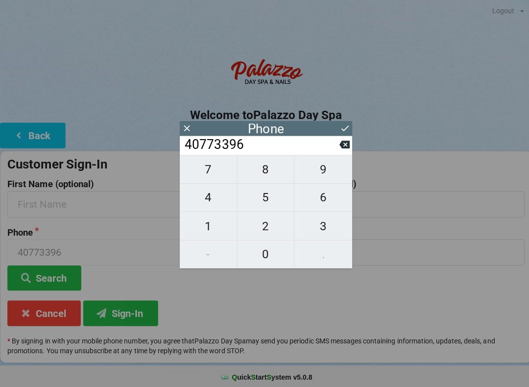
type input "407733962"
click at [209, 174] on span "7" at bounding box center [207, 168] width 57 height 21
type input "4077339627"
click at [338, 133] on button at bounding box center [343, 127] width 10 height 13
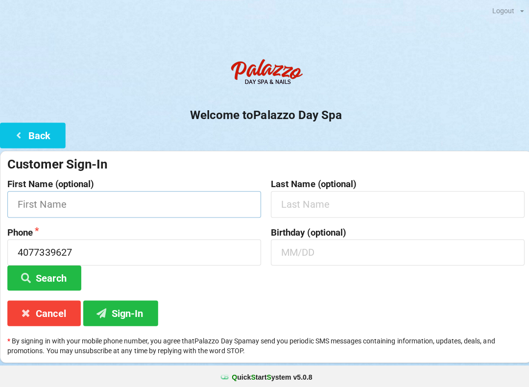
click at [137, 201] on input "text" at bounding box center [133, 203] width 252 height 26
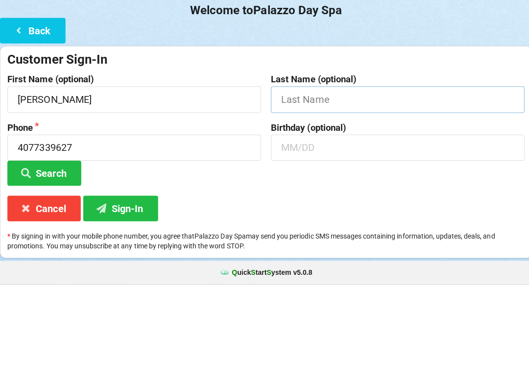
click at [311, 190] on input "text" at bounding box center [396, 203] width 252 height 26
click at [322, 238] on input "text" at bounding box center [396, 251] width 252 height 26
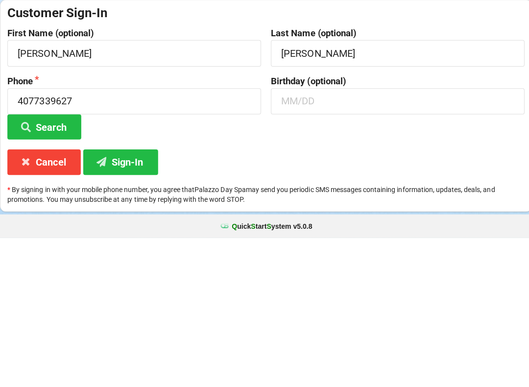
click at [45, 264] on button "Search" at bounding box center [44, 276] width 74 height 25
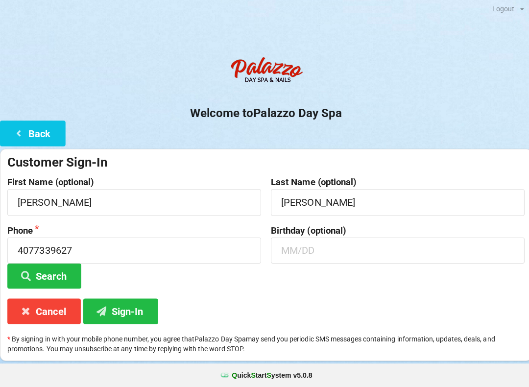
click at [141, 308] on button "Sign-In" at bounding box center [120, 311] width 74 height 25
click at [128, 307] on button "Sign-In" at bounding box center [120, 311] width 74 height 25
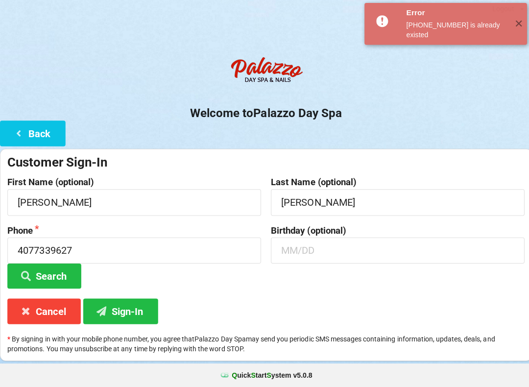
click at [61, 265] on button "Search" at bounding box center [44, 276] width 74 height 25
click at [52, 272] on button "Search" at bounding box center [44, 276] width 74 height 25
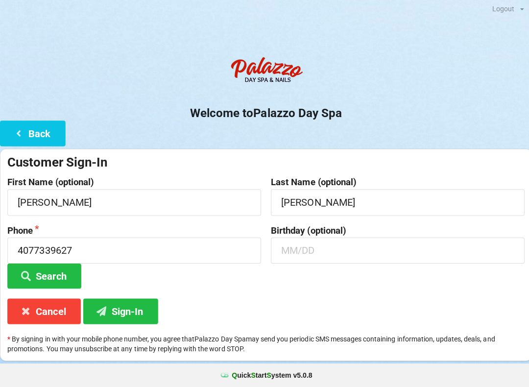
click at [53, 310] on button "Cancel" at bounding box center [43, 311] width 73 height 25
click at [136, 198] on input "text" at bounding box center [133, 203] width 252 height 26
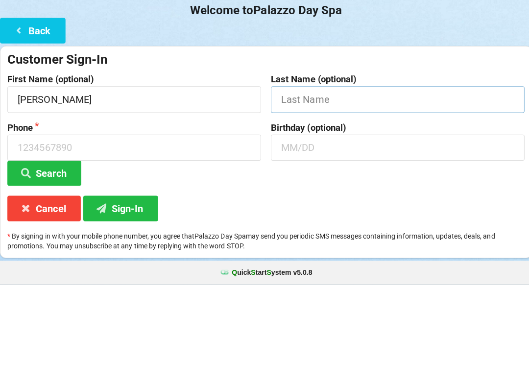
click at [301, 190] on input "text" at bounding box center [396, 203] width 252 height 26
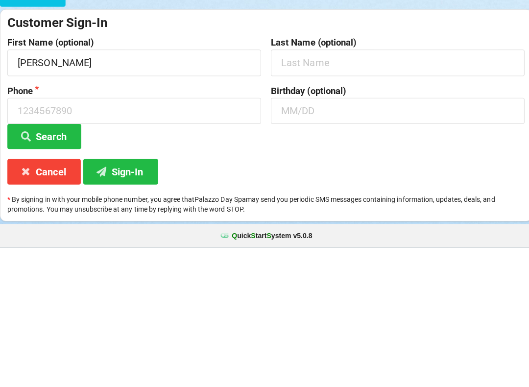
click at [166, 238] on input at bounding box center [133, 251] width 252 height 26
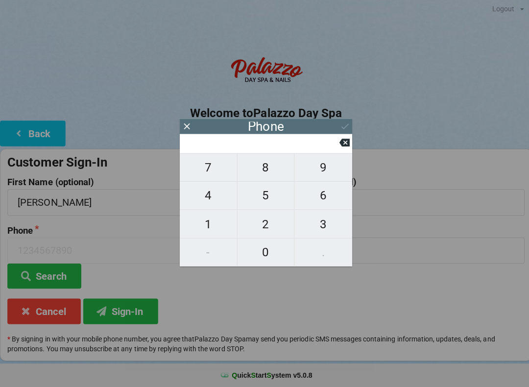
click at [204, 176] on span "7" at bounding box center [207, 168] width 57 height 21
click at [338, 144] on icon at bounding box center [343, 144] width 10 height 10
click at [209, 194] on span "4" at bounding box center [207, 196] width 57 height 21
click at [280, 250] on span "0" at bounding box center [264, 253] width 57 height 21
click at [204, 165] on span "7" at bounding box center [207, 168] width 57 height 21
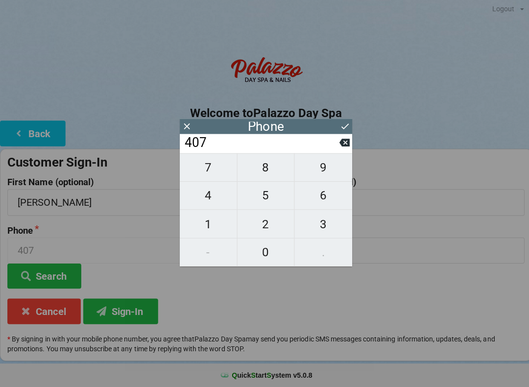
click at [205, 176] on span "7" at bounding box center [207, 168] width 57 height 21
click at [325, 228] on span "3" at bounding box center [321, 225] width 57 height 21
click at [325, 231] on span "3" at bounding box center [321, 225] width 57 height 21
click at [318, 172] on span "9" at bounding box center [321, 168] width 57 height 21
click at [319, 193] on span "6" at bounding box center [321, 196] width 57 height 21
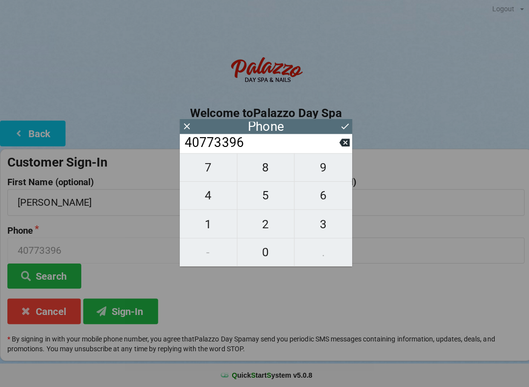
click at [264, 224] on span "2" at bounding box center [264, 225] width 57 height 21
click at [213, 172] on span "7" at bounding box center [207, 168] width 57 height 21
click at [346, 124] on icon at bounding box center [343, 128] width 10 height 10
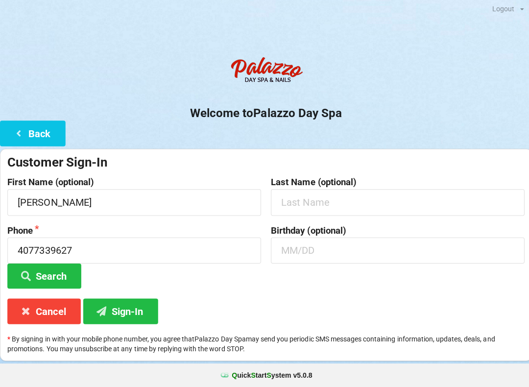
click at [60, 274] on button "Search" at bounding box center [44, 276] width 74 height 25
click at [139, 304] on button "Sign-In" at bounding box center [120, 311] width 74 height 25
click at [125, 302] on button "Sign-In" at bounding box center [120, 311] width 74 height 25
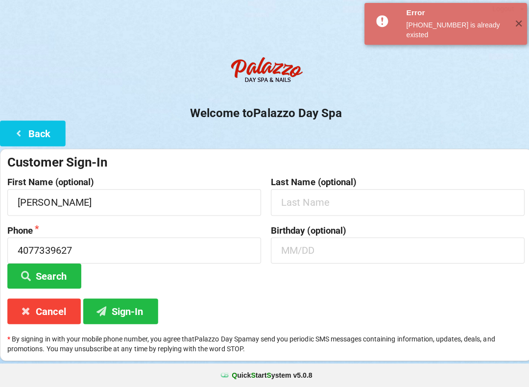
click at [54, 301] on button "Cancel" at bounding box center [43, 311] width 73 height 25
click at [49, 311] on button "Cancel" at bounding box center [43, 311] width 73 height 25
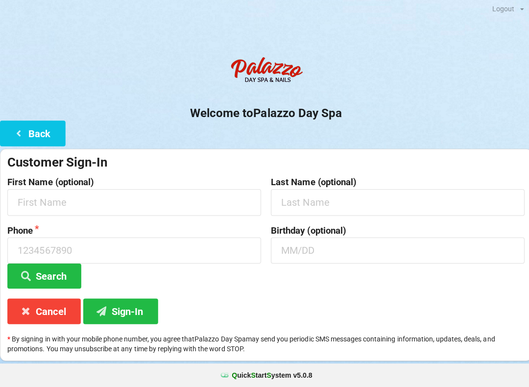
click at [55, 307] on button "Cancel" at bounding box center [43, 311] width 73 height 25
click at [64, 271] on button "Search" at bounding box center [44, 276] width 74 height 25
click at [56, 268] on button "Search" at bounding box center [44, 276] width 74 height 25
click at [126, 303] on button "Sign-In" at bounding box center [120, 311] width 74 height 25
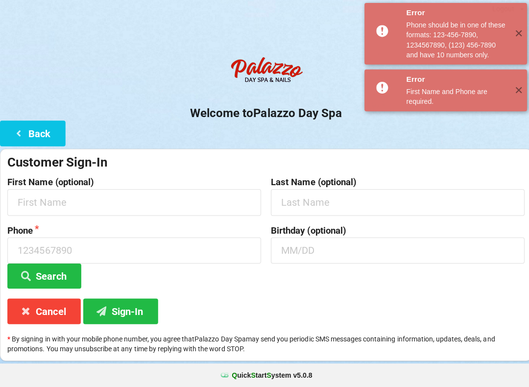
click at [509, 89] on span "✕" at bounding box center [516, 92] width 16 height 10
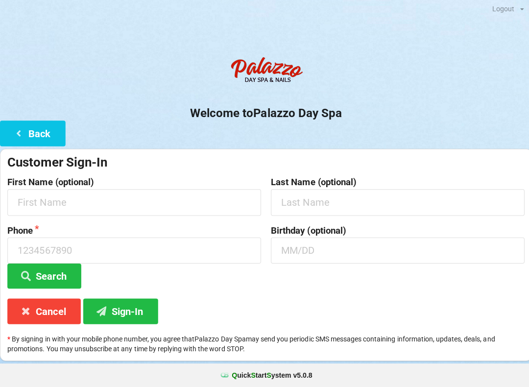
click at [503, 27] on div "Sign-In" at bounding box center [264, 37] width 529 height 20
click at [116, 199] on input "text" at bounding box center [133, 203] width 252 height 26
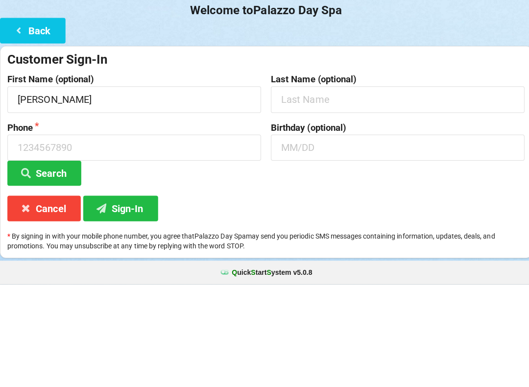
click at [319, 190] on input "text" at bounding box center [396, 203] width 252 height 26
click at [319, 190] on input "Delay" at bounding box center [396, 203] width 252 height 26
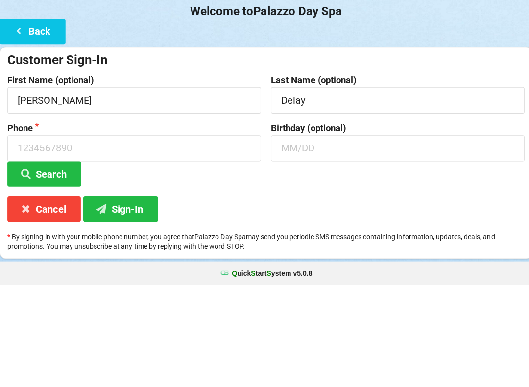
click at [43, 122] on button "Back" at bounding box center [32, 134] width 65 height 25
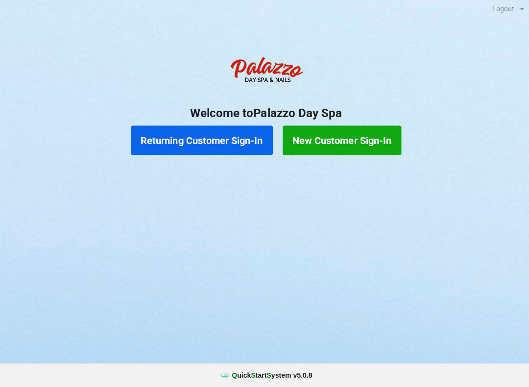
click at [207, 138] on button "Returning Customer Sign-In" at bounding box center [200, 141] width 141 height 29
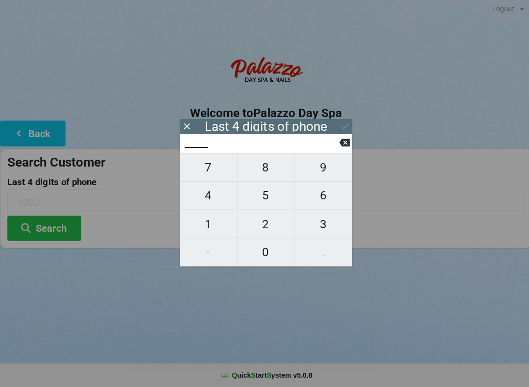
click at [217, 200] on span "4" at bounding box center [207, 196] width 57 height 21
click at [259, 252] on span "0" at bounding box center [264, 253] width 57 height 21
click at [209, 173] on span "7" at bounding box center [207, 168] width 57 height 21
click at [203, 174] on span "7" at bounding box center [207, 168] width 57 height 21
click at [322, 226] on div "7 8 9 4 5 6 1 2 3 - 0 ." at bounding box center [265, 210] width 172 height 113
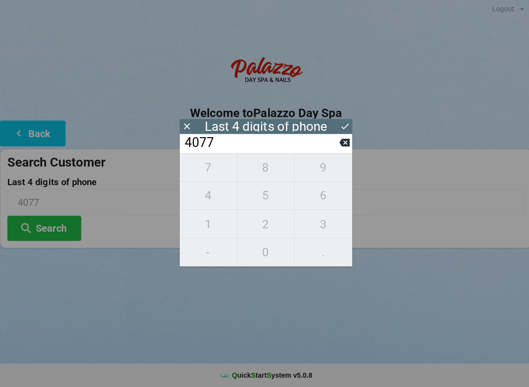
click at [338, 149] on icon at bounding box center [343, 144] width 10 height 10
click at [339, 149] on icon at bounding box center [343, 144] width 10 height 10
click at [337, 152] on input "40__" at bounding box center [260, 144] width 155 height 16
click at [339, 150] on button at bounding box center [343, 143] width 10 height 13
click at [334, 152] on input "4___" at bounding box center [260, 144] width 155 height 16
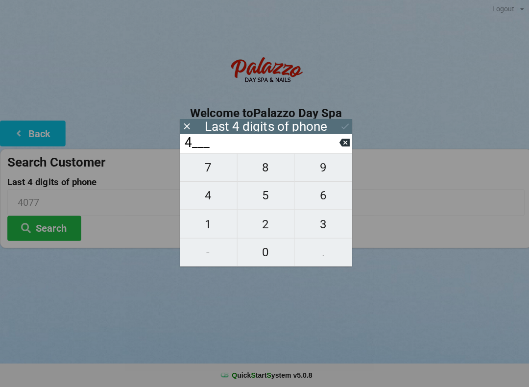
click at [346, 149] on icon at bounding box center [343, 144] width 10 height 10
click at [318, 168] on span "9" at bounding box center [321, 168] width 57 height 21
click at [326, 195] on span "6" at bounding box center [321, 196] width 57 height 21
click at [265, 227] on span "2" at bounding box center [264, 225] width 57 height 21
click at [209, 174] on span "7" at bounding box center [207, 168] width 57 height 21
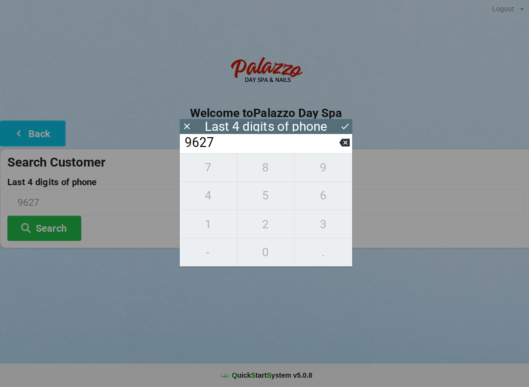
click at [333, 129] on div "Last 4 digits of phone" at bounding box center [265, 127] width 172 height 15
click at [345, 132] on button at bounding box center [343, 127] width 10 height 13
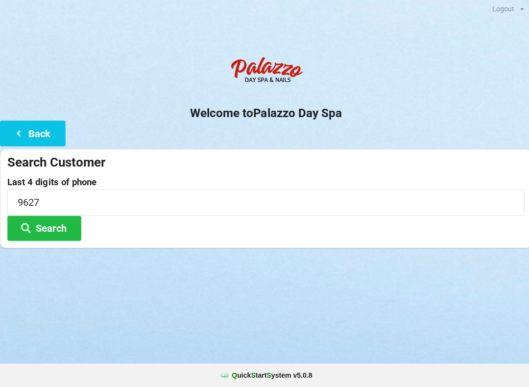
click at [55, 228] on button "Search" at bounding box center [44, 229] width 74 height 25
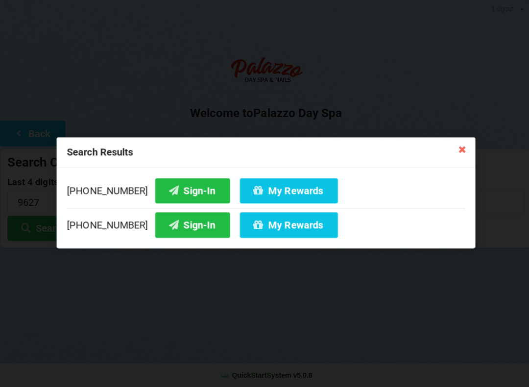
click at [164, 192] on button "Sign-In" at bounding box center [191, 191] width 74 height 25
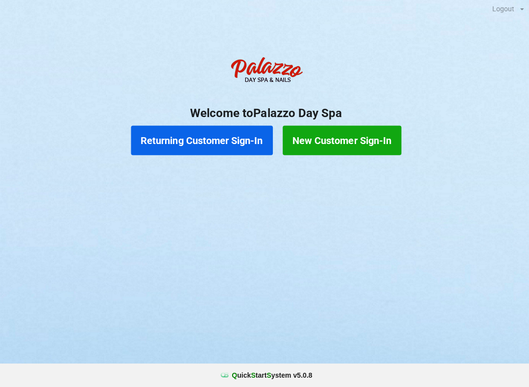
click at [210, 136] on button "Returning Customer Sign-In" at bounding box center [200, 141] width 141 height 29
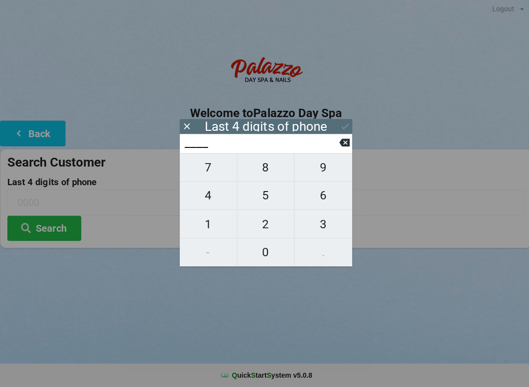
click at [210, 203] on span "4" at bounding box center [207, 196] width 57 height 21
click at [267, 174] on span "8" at bounding box center [264, 168] width 57 height 21
click at [217, 201] on span "4" at bounding box center [207, 196] width 57 height 21
click at [208, 231] on span "1" at bounding box center [207, 225] width 57 height 21
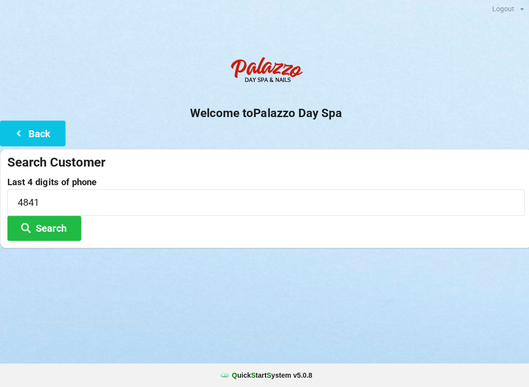
click at [56, 224] on button "Search" at bounding box center [44, 229] width 74 height 25
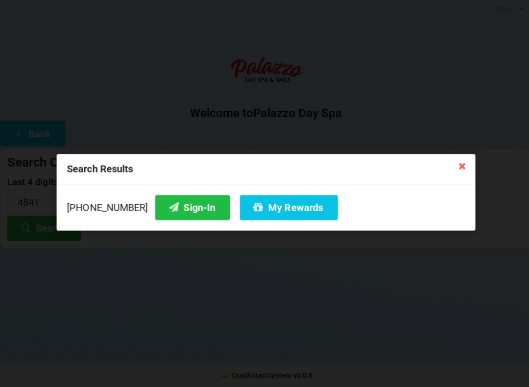
click at [174, 210] on button "Sign-In" at bounding box center [191, 208] width 74 height 25
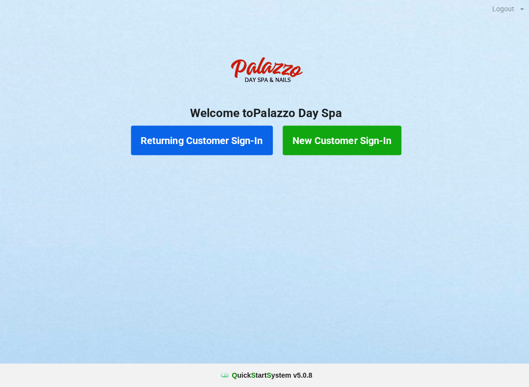
click at [231, 148] on button "Returning Customer Sign-In" at bounding box center [200, 141] width 141 height 29
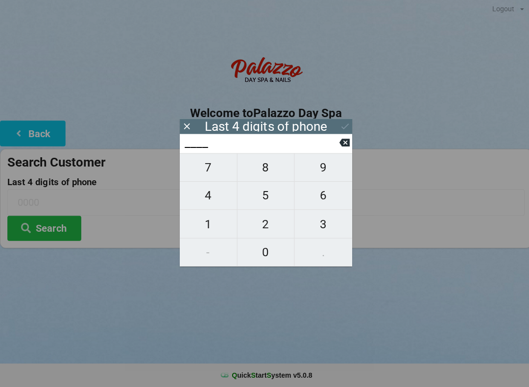
click at [267, 203] on span "5" at bounding box center [264, 196] width 57 height 21
click at [317, 234] on span "3" at bounding box center [321, 225] width 57 height 21
click at [323, 173] on span "9" at bounding box center [321, 168] width 57 height 21
click at [320, 171] on span "9" at bounding box center [321, 168] width 57 height 21
click at [343, 124] on icon at bounding box center [343, 128] width 10 height 10
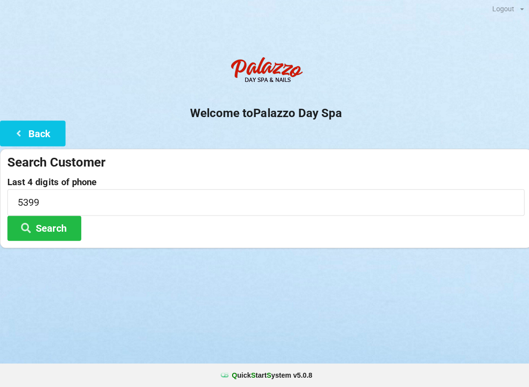
click at [63, 229] on button "Search" at bounding box center [44, 229] width 74 height 25
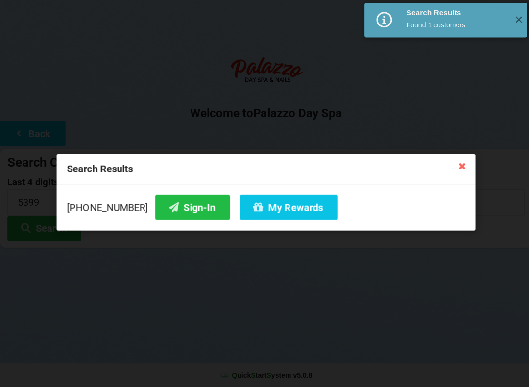
click at [190, 210] on button "Sign-In" at bounding box center [191, 208] width 74 height 25
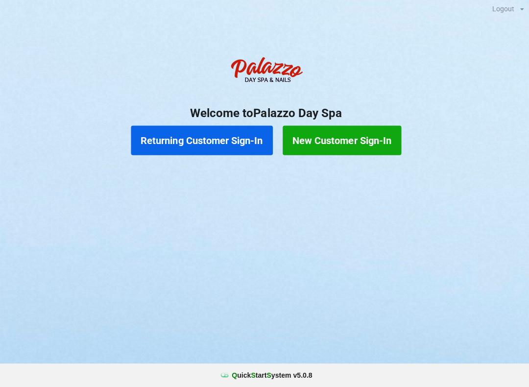
click at [178, 146] on button "Returning Customer Sign-In" at bounding box center [200, 141] width 141 height 29
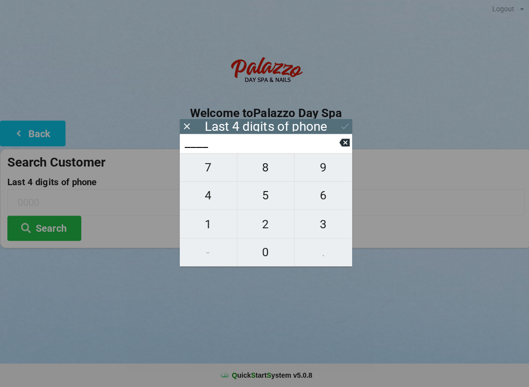
click at [203, 224] on span "1" at bounding box center [207, 225] width 57 height 21
click at [324, 198] on span "6" at bounding box center [321, 196] width 57 height 21
click at [312, 176] on span "9" at bounding box center [321, 168] width 57 height 21
click at [271, 231] on span "2" at bounding box center [264, 225] width 57 height 21
click at [337, 135] on div "1692" at bounding box center [265, 144] width 172 height 19
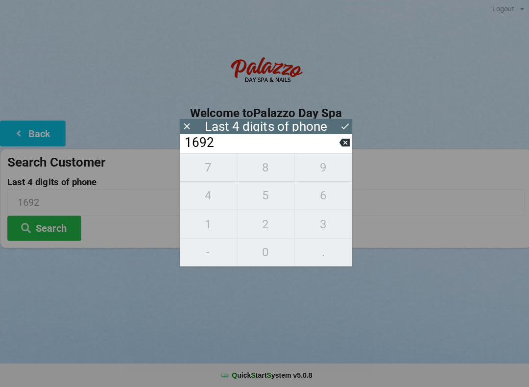
click at [346, 123] on icon at bounding box center [343, 128] width 10 height 10
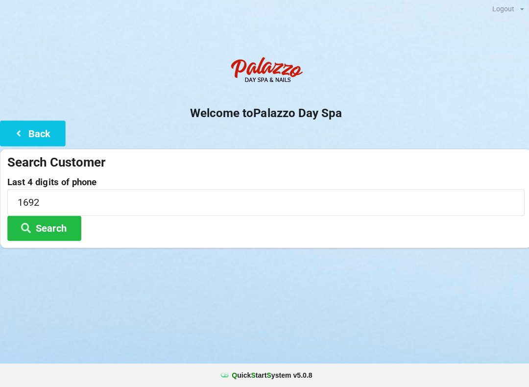
click at [54, 236] on button "Search" at bounding box center [44, 229] width 74 height 25
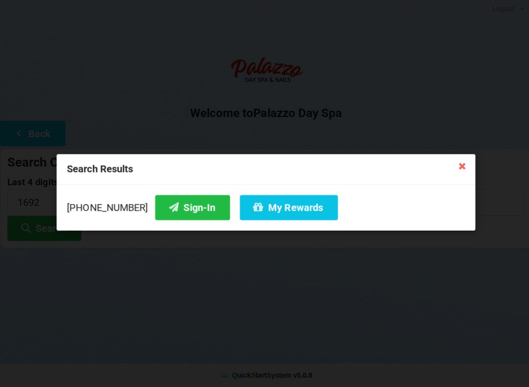
click at [181, 202] on button "Sign-In" at bounding box center [191, 208] width 74 height 25
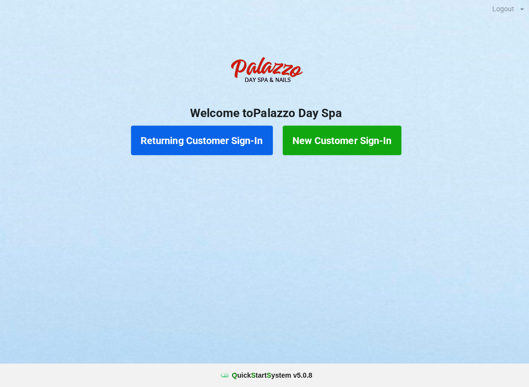
click at [216, 129] on button "Returning Customer Sign-In" at bounding box center [200, 141] width 141 height 29
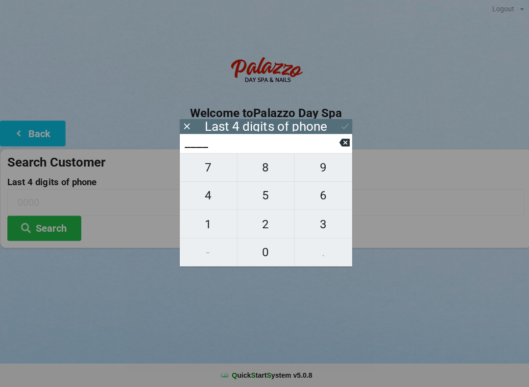
click at [211, 201] on span "4" at bounding box center [207, 196] width 57 height 21
click at [255, 252] on span "0" at bounding box center [264, 253] width 57 height 21
click at [204, 223] on span "1" at bounding box center [207, 225] width 57 height 21
click at [320, 174] on span "9" at bounding box center [321, 168] width 57 height 21
click at [339, 145] on icon at bounding box center [343, 144] width 10 height 8
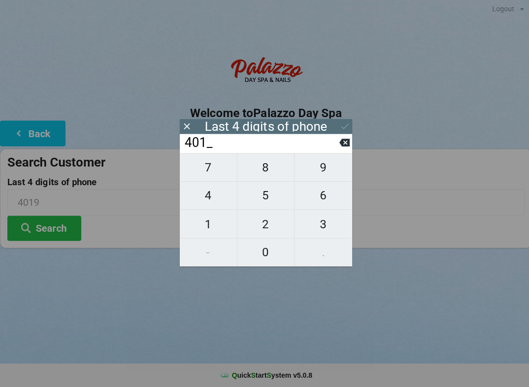
click at [316, 228] on span "3" at bounding box center [321, 225] width 57 height 21
click at [343, 144] on icon at bounding box center [343, 144] width 10 height 8
click at [335, 145] on input "401_" at bounding box center [260, 144] width 155 height 16
click at [334, 145] on input "401_" at bounding box center [260, 144] width 155 height 16
click at [335, 146] on input "401_" at bounding box center [260, 144] width 155 height 16
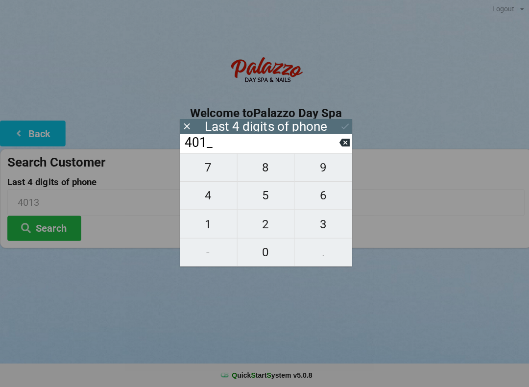
click at [336, 145] on input "401_" at bounding box center [260, 144] width 155 height 16
click at [338, 142] on icon at bounding box center [343, 144] width 10 height 10
click at [339, 145] on icon at bounding box center [343, 144] width 10 height 8
click at [341, 148] on icon at bounding box center [343, 144] width 10 height 8
click at [340, 148] on icon at bounding box center [343, 144] width 10 height 8
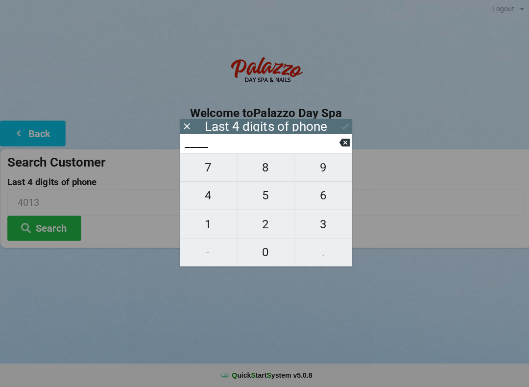
click at [262, 197] on span "5" at bounding box center [264, 196] width 57 height 21
click at [213, 225] on span "1" at bounding box center [207, 225] width 57 height 21
click at [308, 190] on span "6" at bounding box center [321, 196] width 57 height 21
click at [215, 219] on span "1" at bounding box center [207, 225] width 57 height 21
click at [340, 127] on icon at bounding box center [343, 128] width 10 height 10
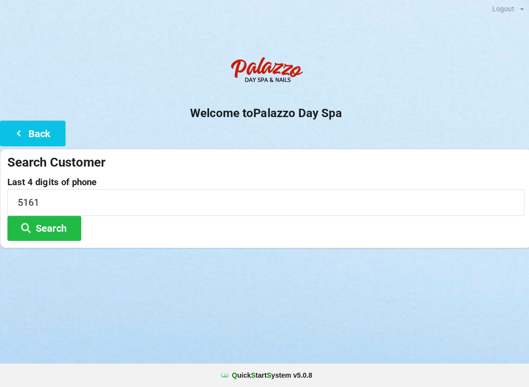
click at [67, 227] on button "Search" at bounding box center [44, 229] width 74 height 25
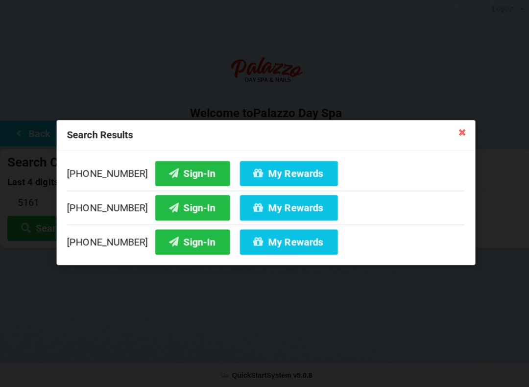
click at [192, 166] on button "Sign-In" at bounding box center [191, 174] width 74 height 25
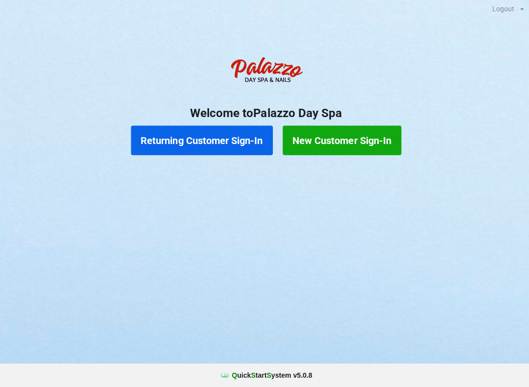
click at [203, 137] on button "Returning Customer Sign-In" at bounding box center [200, 141] width 141 height 29
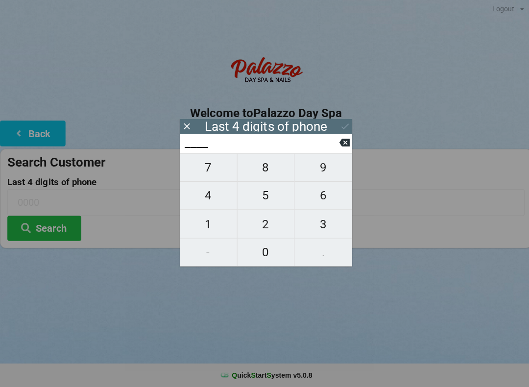
click at [319, 225] on span "3" at bounding box center [321, 225] width 57 height 21
click at [205, 167] on span "7" at bounding box center [207, 168] width 57 height 21
click at [206, 167] on span "7" at bounding box center [207, 168] width 57 height 21
click at [324, 172] on span "9" at bounding box center [321, 168] width 57 height 21
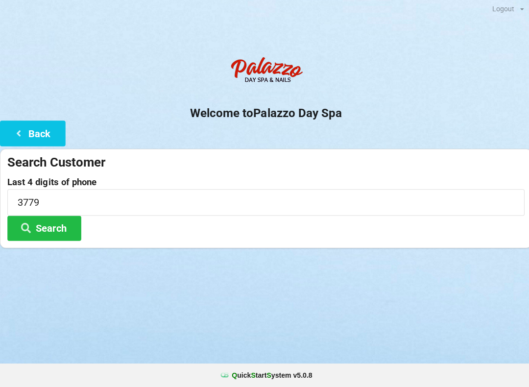
click at [404, 298] on div "Logout Logout Sign-In Welcome to Palazzo Day Spa Back Search Customer Last 4 di…" at bounding box center [264, 193] width 529 height 387
click at [47, 217] on button "Search" at bounding box center [44, 229] width 74 height 25
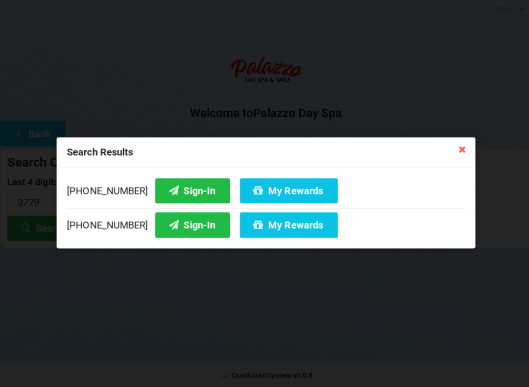
click at [185, 220] on button "Sign-In" at bounding box center [191, 225] width 74 height 25
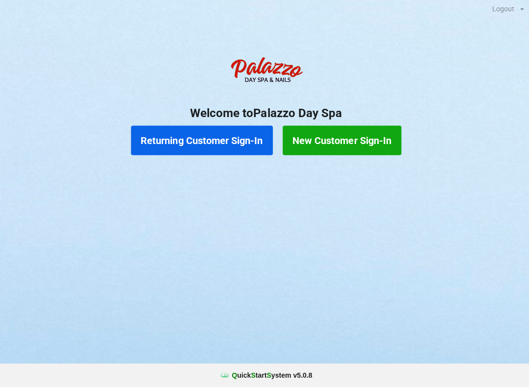
click at [200, 142] on button "Returning Customer Sign-In" at bounding box center [200, 141] width 141 height 29
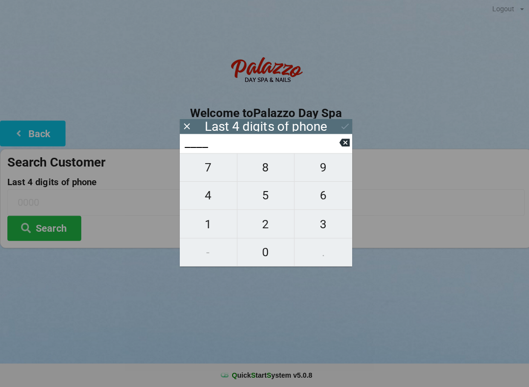
click at [269, 247] on span "0" at bounding box center [264, 253] width 57 height 21
click at [272, 198] on span "5" at bounding box center [264, 196] width 57 height 21
click at [271, 195] on span "5" at bounding box center [264, 196] width 57 height 21
click at [214, 173] on span "7" at bounding box center [207, 168] width 57 height 21
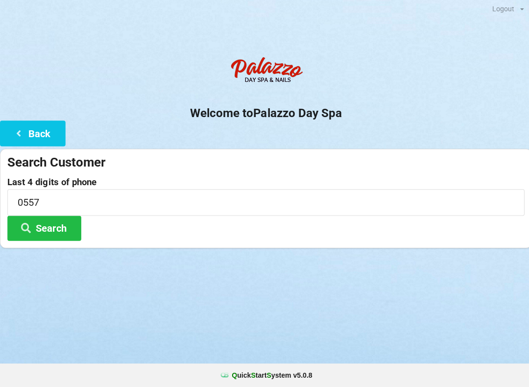
click at [452, 281] on div "Logout Logout Sign-In Welcome to Palazzo Day Spa Back Search Customer Last 4 di…" at bounding box center [264, 193] width 529 height 387
click at [56, 225] on button "Search" at bounding box center [44, 229] width 74 height 25
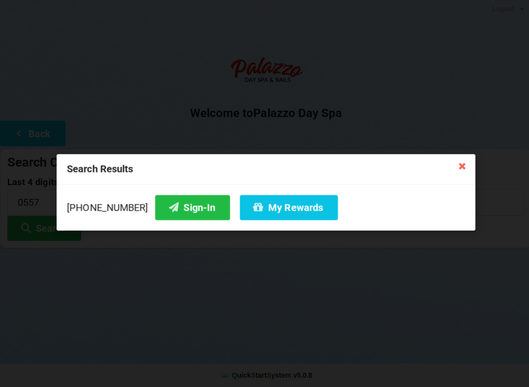
click at [273, 203] on button "My Rewards" at bounding box center [288, 208] width 98 height 25
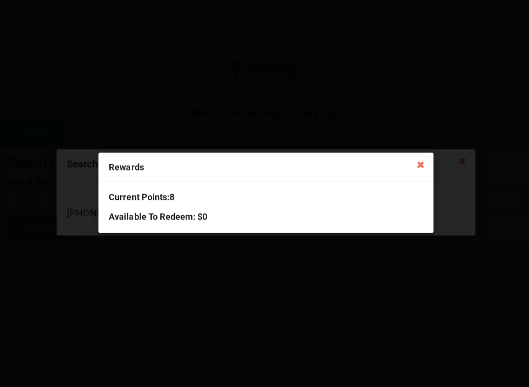
click at [421, 164] on icon at bounding box center [419, 165] width 16 height 16
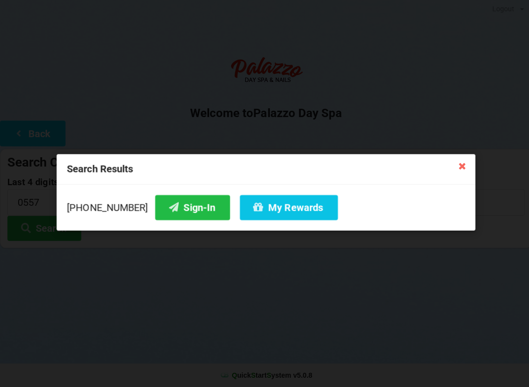
click at [167, 210] on button "Sign-In" at bounding box center [191, 208] width 74 height 25
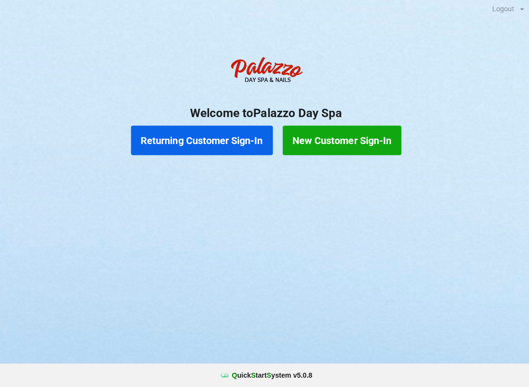
click at [186, 142] on button "Returning Customer Sign-In" at bounding box center [200, 141] width 141 height 29
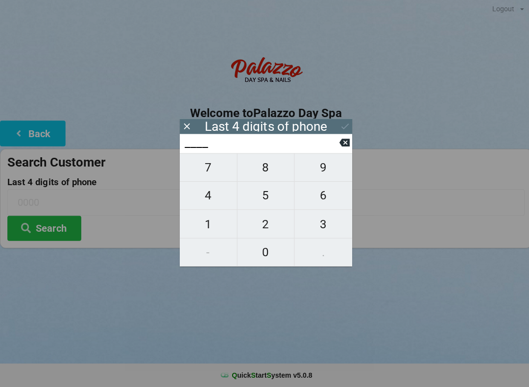
click at [318, 225] on span "3" at bounding box center [321, 225] width 57 height 21
click at [264, 226] on span "2" at bounding box center [264, 225] width 57 height 21
click at [202, 169] on span "7" at bounding box center [207, 168] width 57 height 21
click at [261, 199] on span "5" at bounding box center [264, 196] width 57 height 21
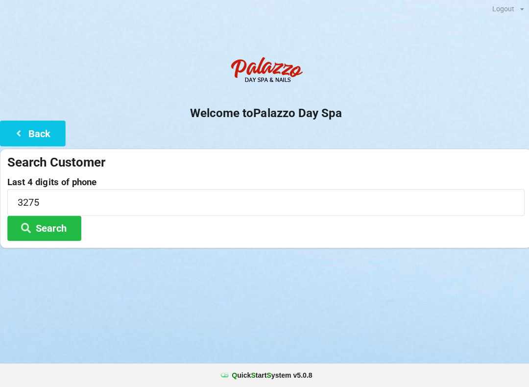
click at [429, 283] on div "Logout Logout Sign-In Welcome to Palazzo Day Spa Back Search Customer Last 4 di…" at bounding box center [264, 193] width 529 height 387
click at [46, 224] on button "Search" at bounding box center [44, 229] width 74 height 25
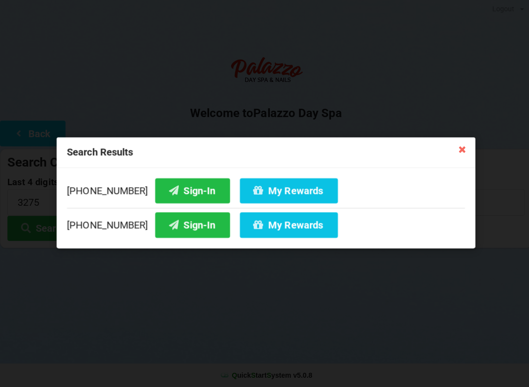
click at [176, 187] on button "Sign-In" at bounding box center [191, 191] width 74 height 25
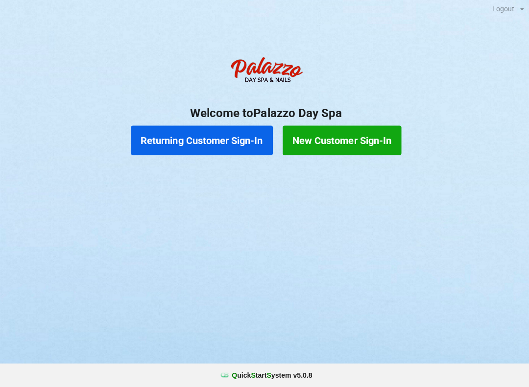
click at [227, 142] on button "Returning Customer Sign-In" at bounding box center [200, 141] width 141 height 29
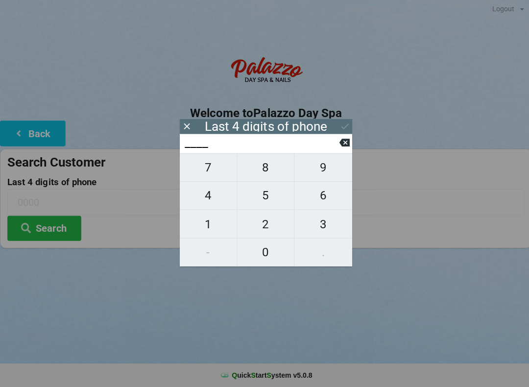
click at [214, 141] on input "____" at bounding box center [260, 144] width 155 height 16
click at [347, 143] on icon at bounding box center [343, 144] width 10 height 8
click at [344, 142] on icon at bounding box center [343, 144] width 10 height 8
click at [272, 227] on span "2" at bounding box center [264, 225] width 57 height 21
click at [221, 176] on span "7" at bounding box center [207, 168] width 57 height 21
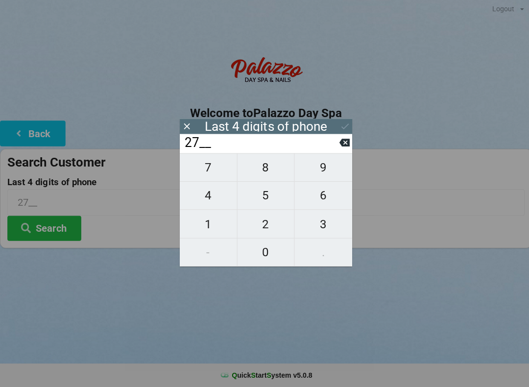
click at [315, 198] on span "6" at bounding box center [321, 196] width 57 height 21
click at [261, 227] on span "2" at bounding box center [264, 225] width 57 height 21
click at [207, 274] on div "Logout Logout Sign-In Welcome to Palazzo Day Spa Back Search Customer Last 4 di…" at bounding box center [264, 193] width 529 height 387
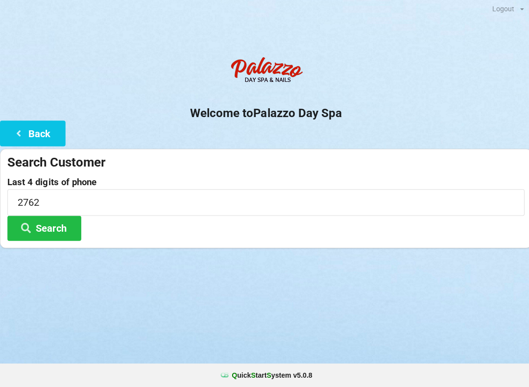
click at [70, 228] on button "Search" at bounding box center [44, 229] width 74 height 25
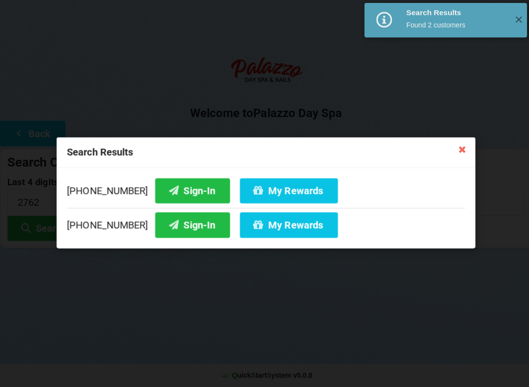
click at [187, 231] on button "Sign-In" at bounding box center [191, 225] width 74 height 25
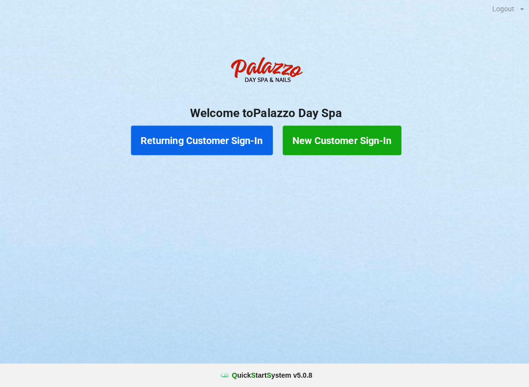
click at [231, 132] on button "Returning Customer Sign-In" at bounding box center [200, 141] width 141 height 29
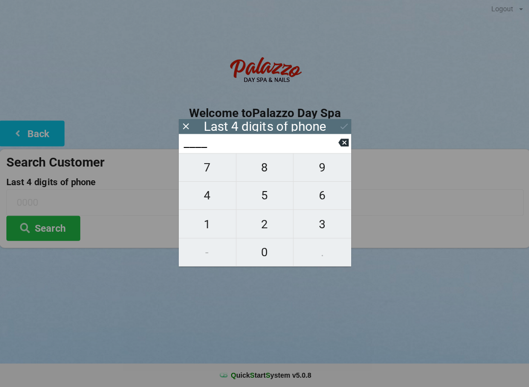
click at [322, 231] on span "3" at bounding box center [321, 225] width 57 height 21
click at [344, 141] on icon at bounding box center [343, 144] width 10 height 10
click at [326, 204] on span "6" at bounding box center [321, 196] width 57 height 21
click at [326, 226] on span "3" at bounding box center [321, 225] width 57 height 21
click at [271, 193] on span "5" at bounding box center [264, 196] width 57 height 21
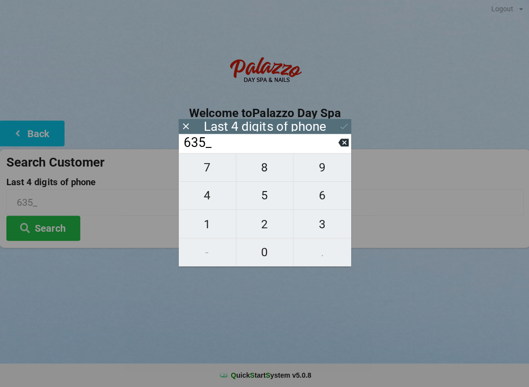
click at [208, 238] on button "1" at bounding box center [207, 225] width 57 height 28
click at [340, 123] on icon at bounding box center [343, 128] width 10 height 10
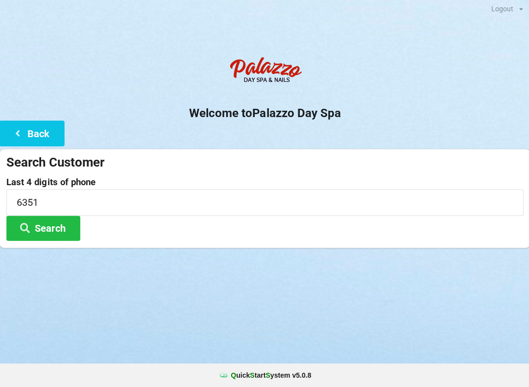
click at [68, 230] on button "Search" at bounding box center [44, 229] width 74 height 25
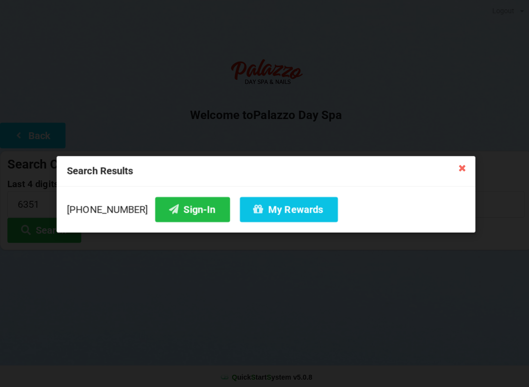
click at [185, 221] on button "Sign-In" at bounding box center [191, 208] width 74 height 25
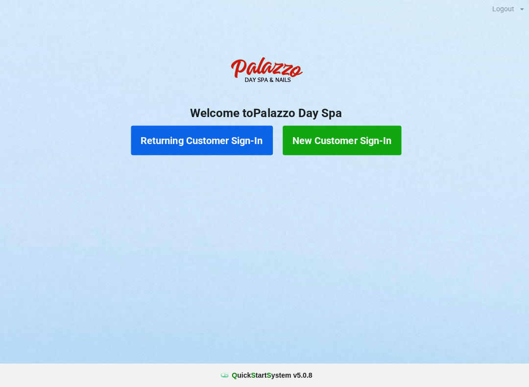
click at [223, 144] on button "Returning Customer Sign-In" at bounding box center [200, 141] width 141 height 29
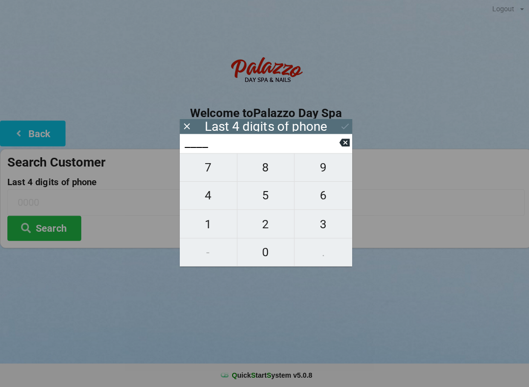
click at [259, 249] on span "0" at bounding box center [264, 253] width 57 height 21
click at [260, 244] on span "0" at bounding box center [264, 253] width 57 height 21
click at [318, 217] on span "3" at bounding box center [321, 225] width 57 height 21
click at [201, 168] on span "7" at bounding box center [207, 168] width 57 height 21
click at [338, 128] on icon at bounding box center [343, 128] width 10 height 10
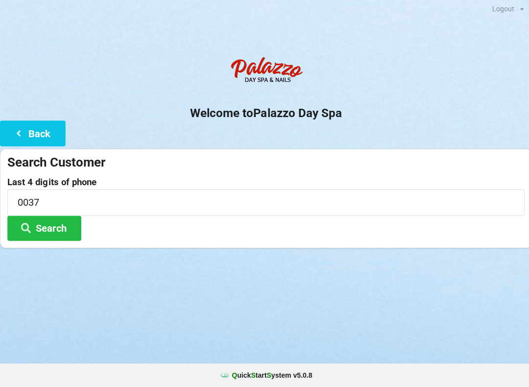
click at [49, 228] on button "Search" at bounding box center [44, 229] width 74 height 25
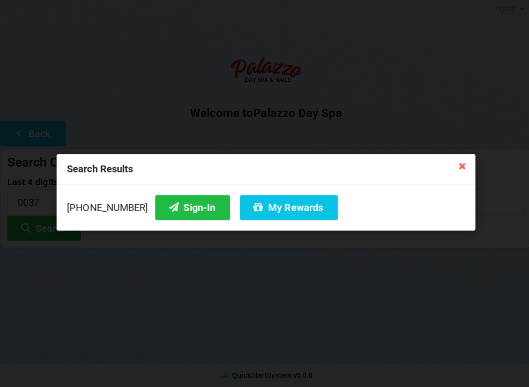
click at [181, 206] on button "Sign-In" at bounding box center [191, 208] width 74 height 25
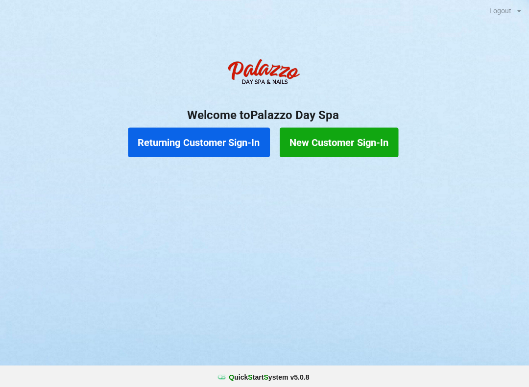
click at [213, 147] on button "Returning Customer Sign-In" at bounding box center [200, 141] width 141 height 29
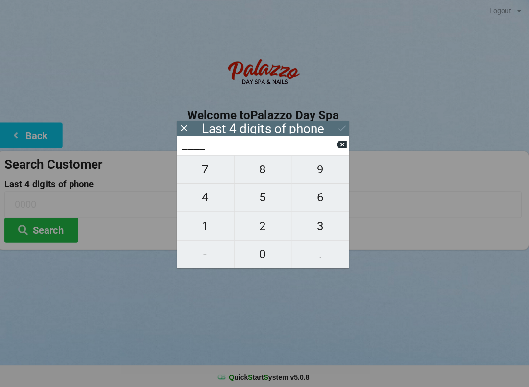
click at [318, 171] on span "9" at bounding box center [321, 168] width 57 height 21
click at [313, 202] on span "6" at bounding box center [321, 196] width 57 height 21
click at [198, 230] on span "1" at bounding box center [207, 225] width 57 height 21
click at [203, 205] on span "4" at bounding box center [207, 196] width 57 height 21
click at [344, 128] on icon at bounding box center [343, 128] width 10 height 10
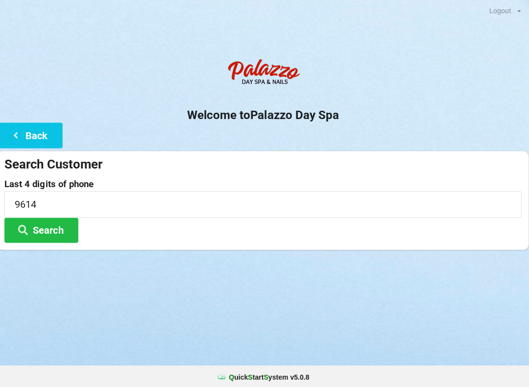
click at [54, 227] on button "Search" at bounding box center [44, 229] width 74 height 25
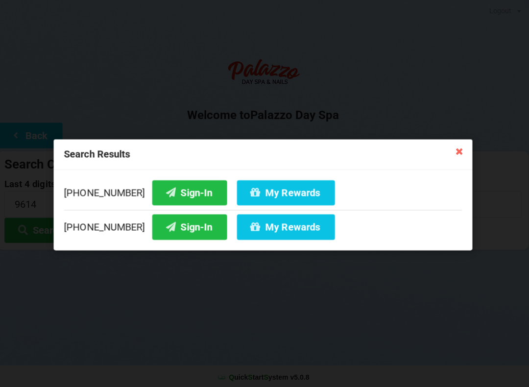
click at [177, 238] on button "Sign-In" at bounding box center [191, 225] width 74 height 25
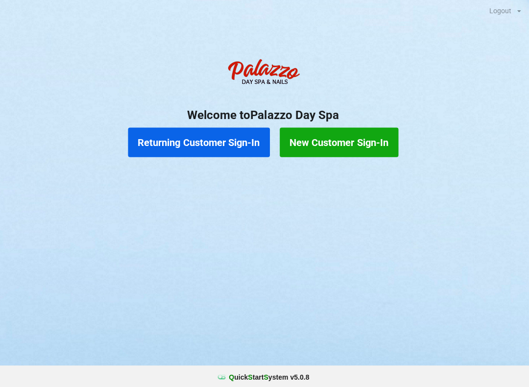
click at [203, 141] on button "Returning Customer Sign-In" at bounding box center [200, 141] width 141 height 29
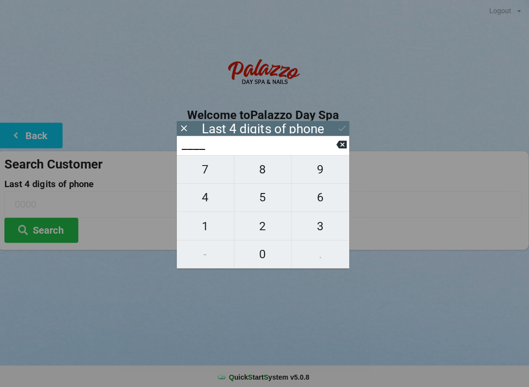
click at [263, 188] on button "5" at bounding box center [264, 197] width 57 height 28
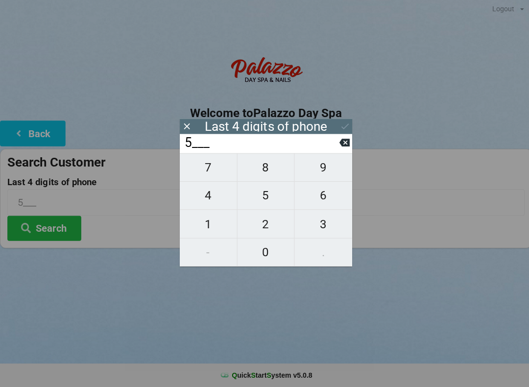
click at [212, 163] on span "7" at bounding box center [207, 168] width 57 height 21
click at [213, 194] on span "4" at bounding box center [207, 196] width 57 height 21
click at [266, 199] on span "5" at bounding box center [264, 196] width 57 height 21
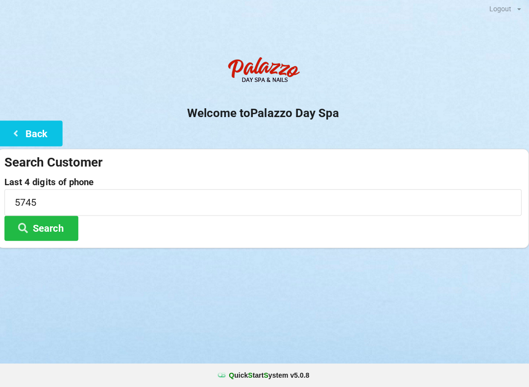
click at [52, 226] on button "Search" at bounding box center [44, 229] width 74 height 25
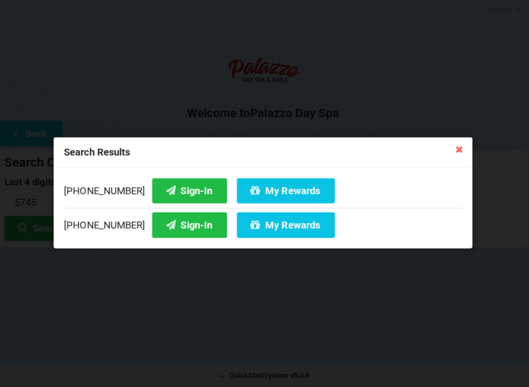
click at [174, 185] on button "Sign-In" at bounding box center [191, 191] width 74 height 25
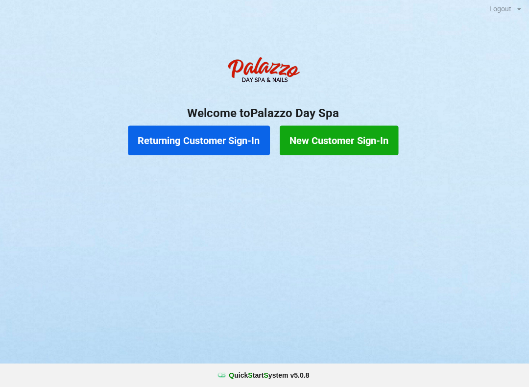
click at [232, 145] on button "Returning Customer Sign-In" at bounding box center [200, 141] width 141 height 29
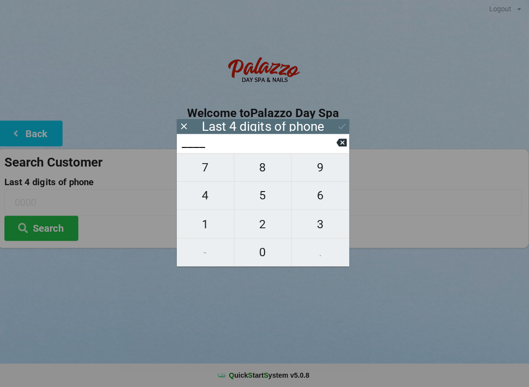
click at [215, 176] on span "7" at bounding box center [207, 168] width 57 height 21
click at [262, 231] on span "2" at bounding box center [264, 225] width 57 height 21
click at [319, 194] on span "6" at bounding box center [321, 196] width 57 height 21
click at [314, 221] on span "3" at bounding box center [321, 225] width 57 height 21
click at [338, 127] on icon at bounding box center [343, 128] width 10 height 10
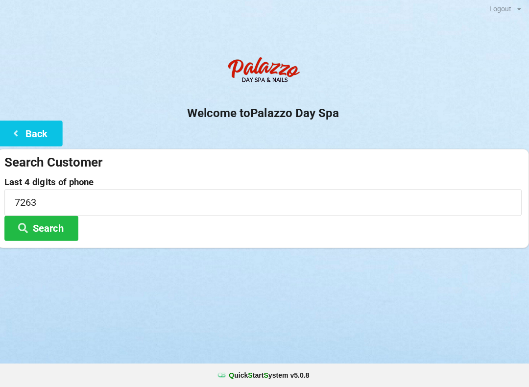
click at [56, 227] on button "Search" at bounding box center [44, 229] width 74 height 25
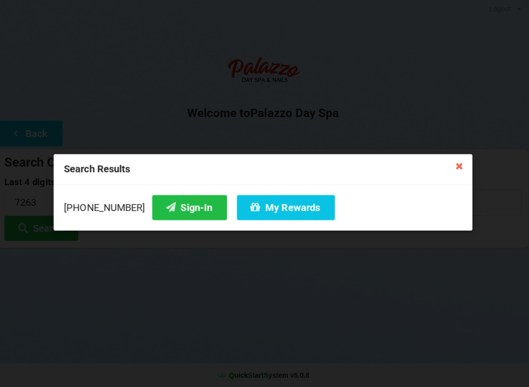
click at [171, 209] on button "Sign-In" at bounding box center [191, 208] width 74 height 25
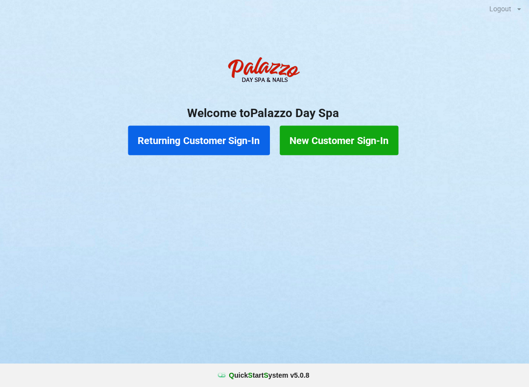
click at [455, 22] on div "Sign-In Success" at bounding box center [447, 23] width 30 height 3
click at [170, 145] on button "Returning Customer Sign-In" at bounding box center [200, 141] width 141 height 29
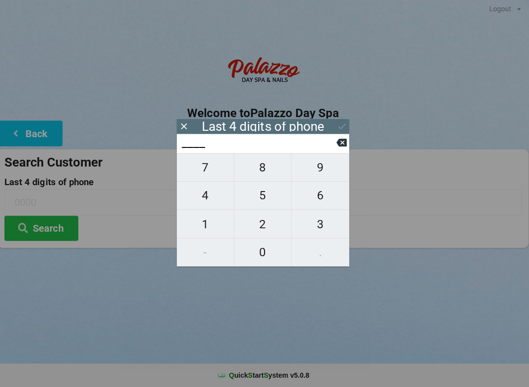
click at [192, 227] on span "1" at bounding box center [207, 225] width 57 height 21
click at [258, 259] on span "0" at bounding box center [264, 253] width 57 height 21
click at [264, 200] on span "5" at bounding box center [264, 196] width 57 height 21
click at [266, 167] on span "8" at bounding box center [264, 168] width 57 height 21
click at [338, 127] on icon at bounding box center [343, 128] width 10 height 10
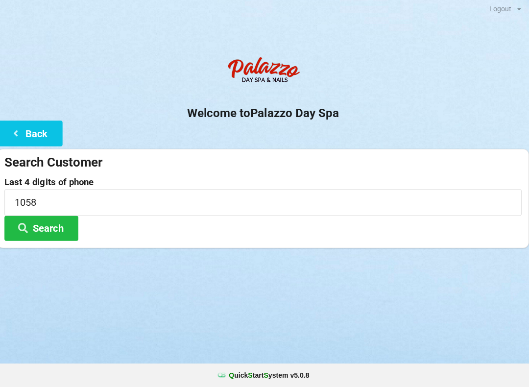
click at [42, 227] on button "Search" at bounding box center [44, 229] width 74 height 25
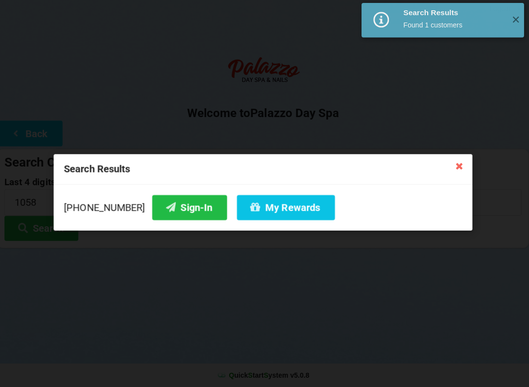
click at [172, 210] on button "Sign-In" at bounding box center [191, 208] width 74 height 25
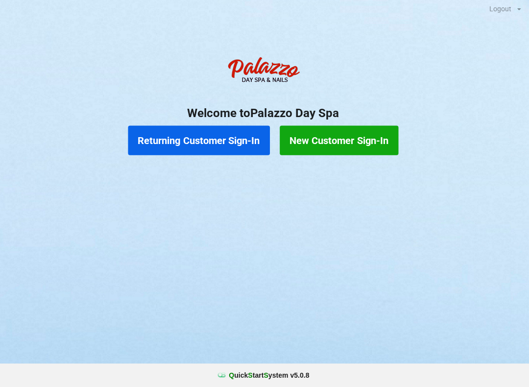
click at [204, 141] on button "Returning Customer Sign-In" at bounding box center [200, 141] width 141 height 29
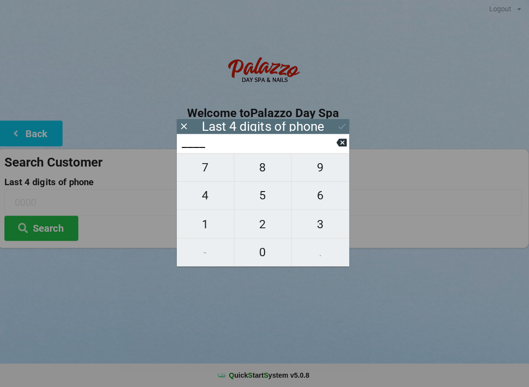
click at [269, 167] on span "8" at bounding box center [264, 168] width 57 height 21
click at [261, 167] on span "8" at bounding box center [264, 168] width 57 height 21
click at [311, 199] on span "6" at bounding box center [321, 196] width 57 height 21
click at [258, 171] on span "8" at bounding box center [264, 168] width 57 height 21
click at [338, 126] on icon at bounding box center [343, 128] width 10 height 10
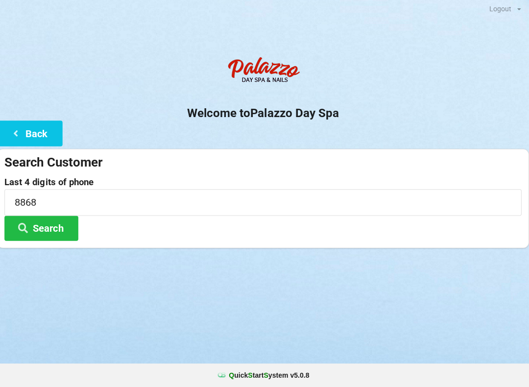
click at [48, 223] on button "Search" at bounding box center [44, 229] width 74 height 25
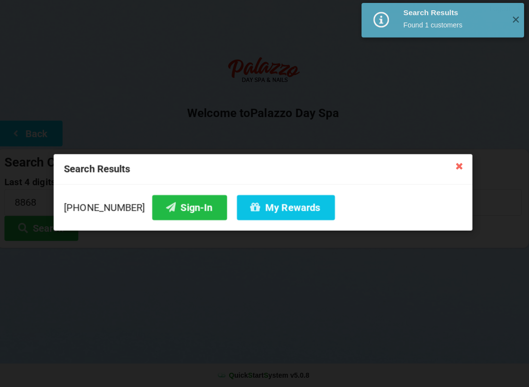
click at [169, 201] on button "Sign-In" at bounding box center [191, 208] width 74 height 25
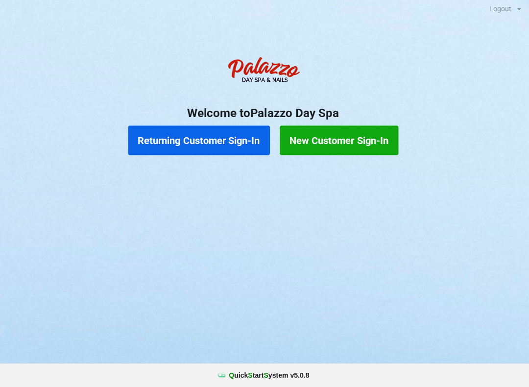
click at [212, 142] on button "Returning Customer Sign-In" at bounding box center [200, 141] width 141 height 29
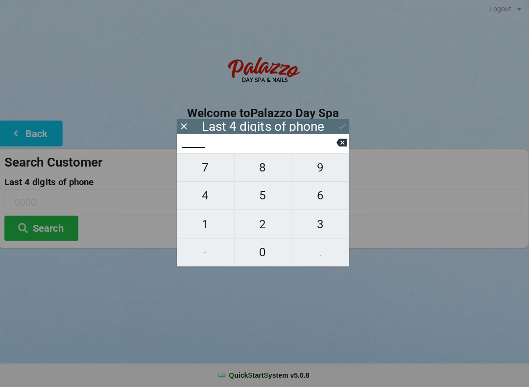
click at [210, 198] on span "4" at bounding box center [207, 196] width 57 height 21
click at [322, 170] on span "9" at bounding box center [321, 168] width 57 height 21
click at [262, 227] on span "2" at bounding box center [264, 225] width 57 height 21
click at [313, 176] on span "9" at bounding box center [321, 168] width 57 height 21
click at [338, 124] on icon at bounding box center [343, 128] width 10 height 10
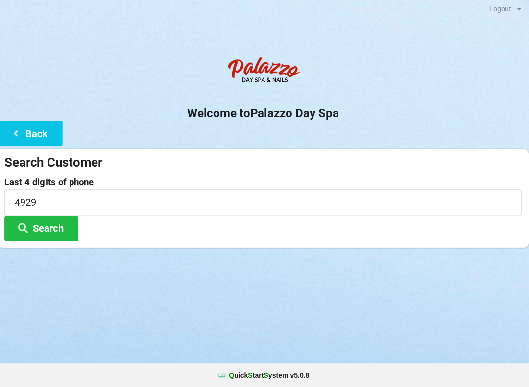
click at [59, 235] on button "Search" at bounding box center [44, 229] width 74 height 25
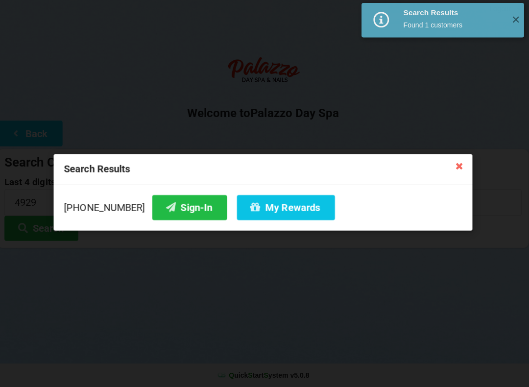
click at [171, 211] on button "Sign-In" at bounding box center [191, 208] width 74 height 25
